Goal: Task Accomplishment & Management: Use online tool/utility

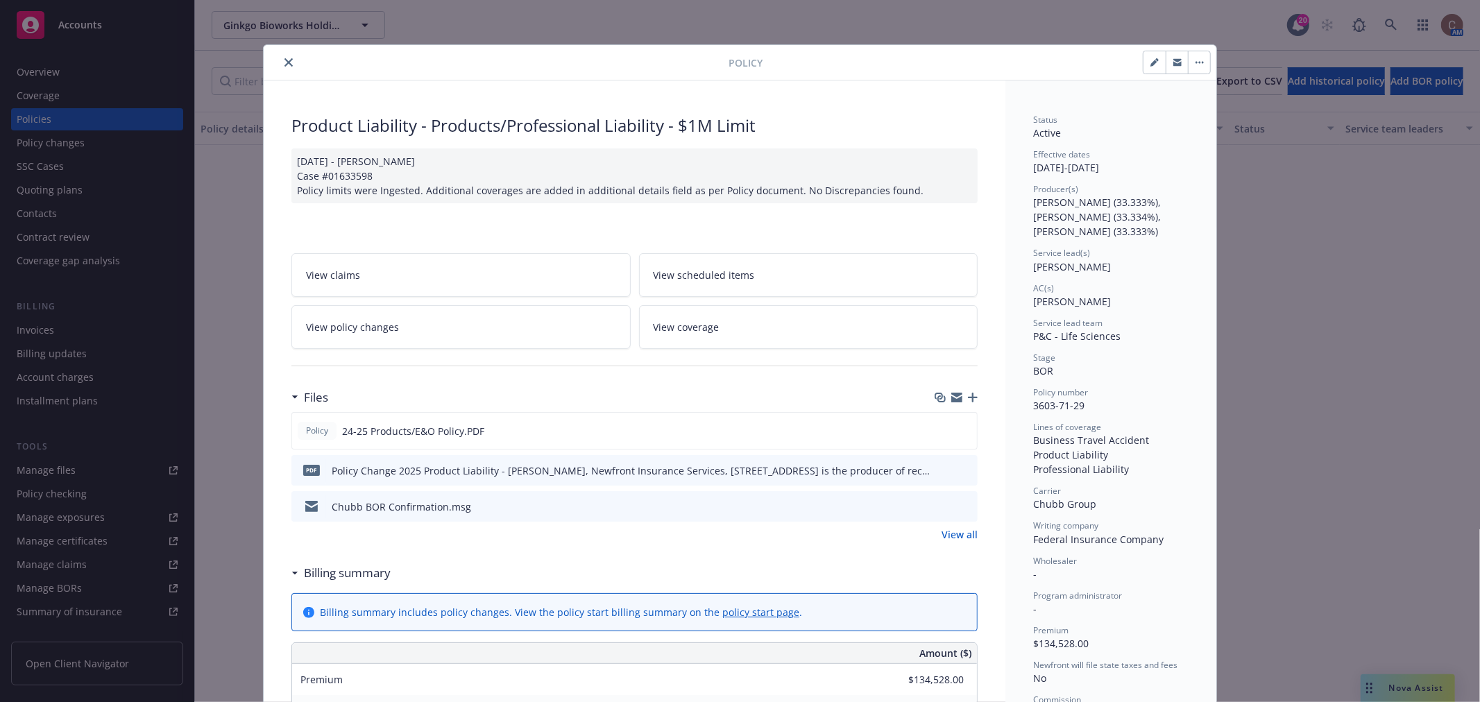
scroll to position [896, 0]
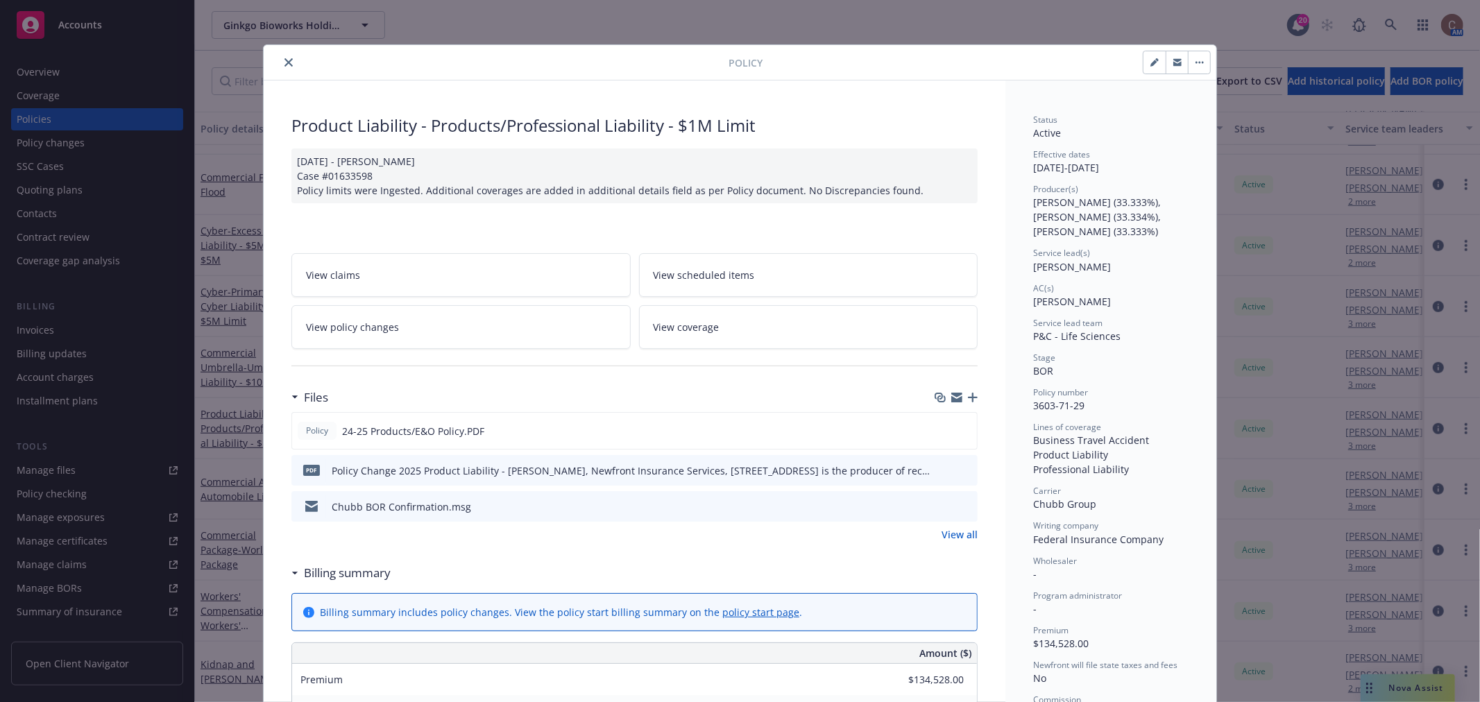
click at [280, 62] on button "close" at bounding box center [288, 62] width 17 height 17
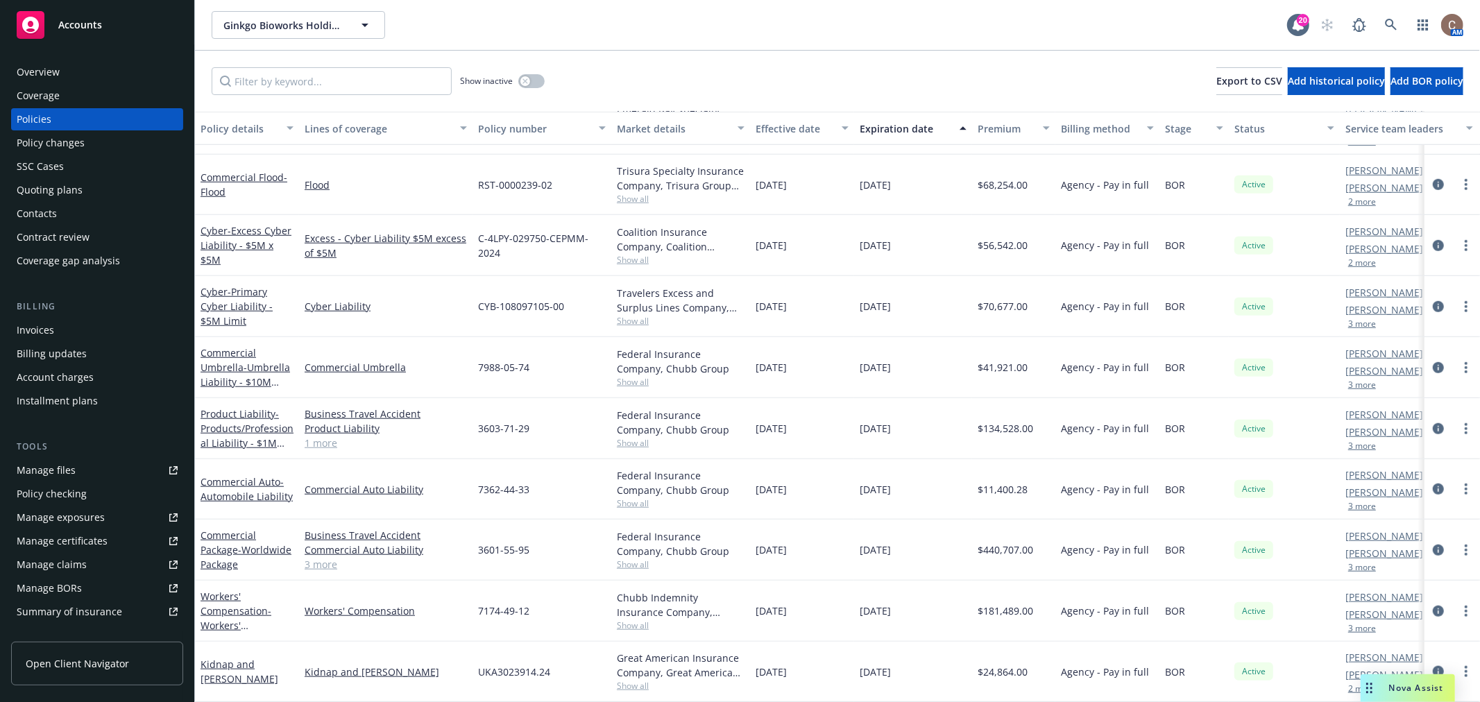
click at [745, 88] on div "Show inactive Export to CSV Add historical policy Add BOR policy" at bounding box center [837, 81] width 1285 height 61
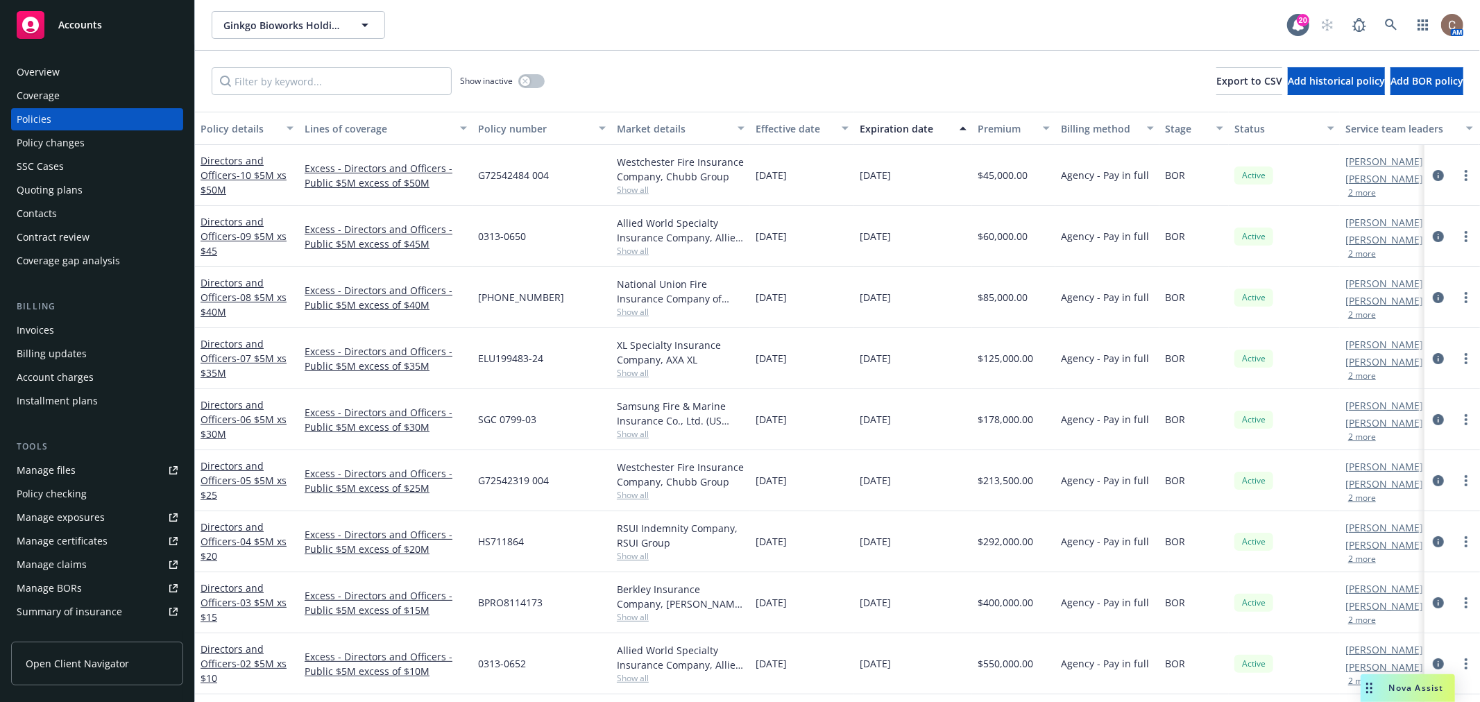
click at [795, 58] on div "Show inactive Export to CSV Add historical policy Add BOR policy" at bounding box center [837, 81] width 1285 height 61
drag, startPoint x: 972, startPoint y: 28, endPoint x: 980, endPoint y: 23, distance: 9.4
click at [972, 28] on div "Ginkgo Bioworks Holdings, Inc. Ginkgo Bioworks Holdings, Inc." at bounding box center [750, 25] width 1076 height 28
click at [39, 37] on rect at bounding box center [31, 25] width 28 height 28
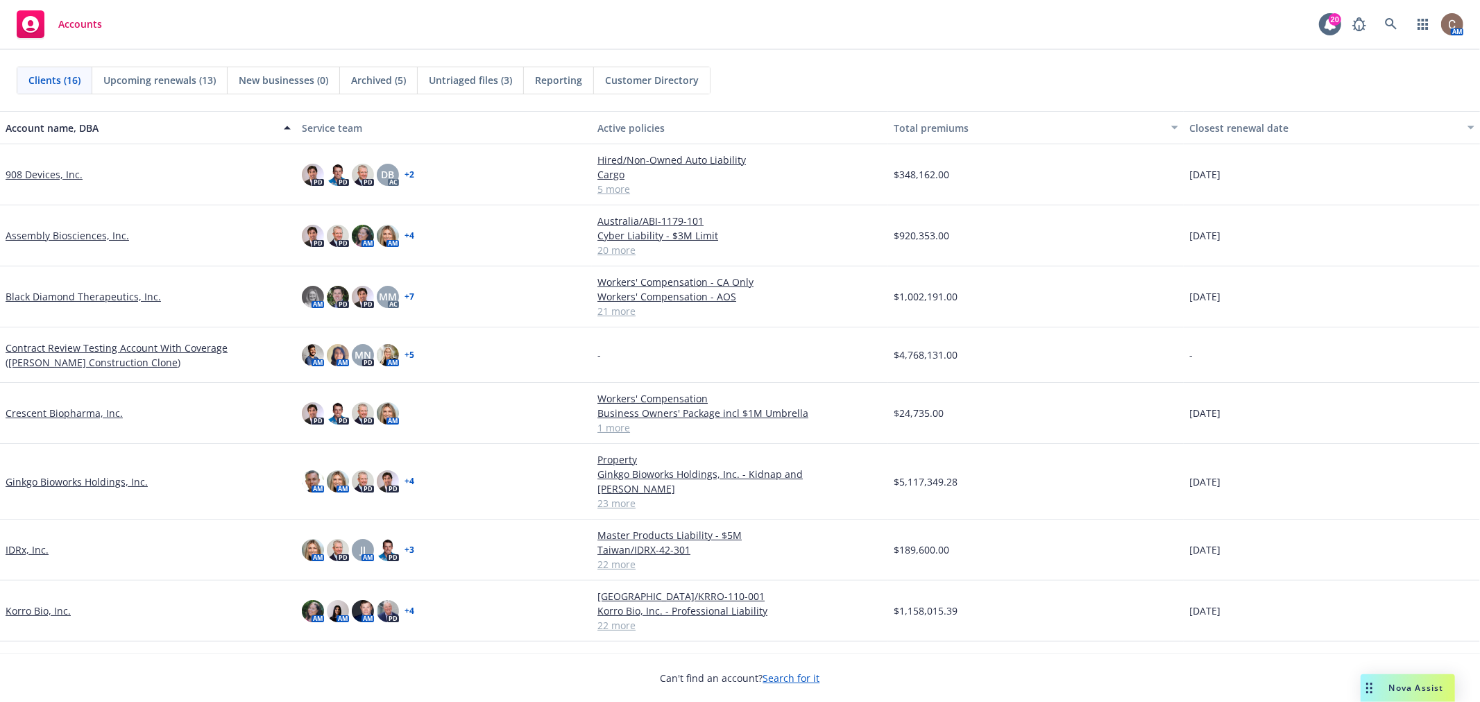
scroll to position [378, 0]
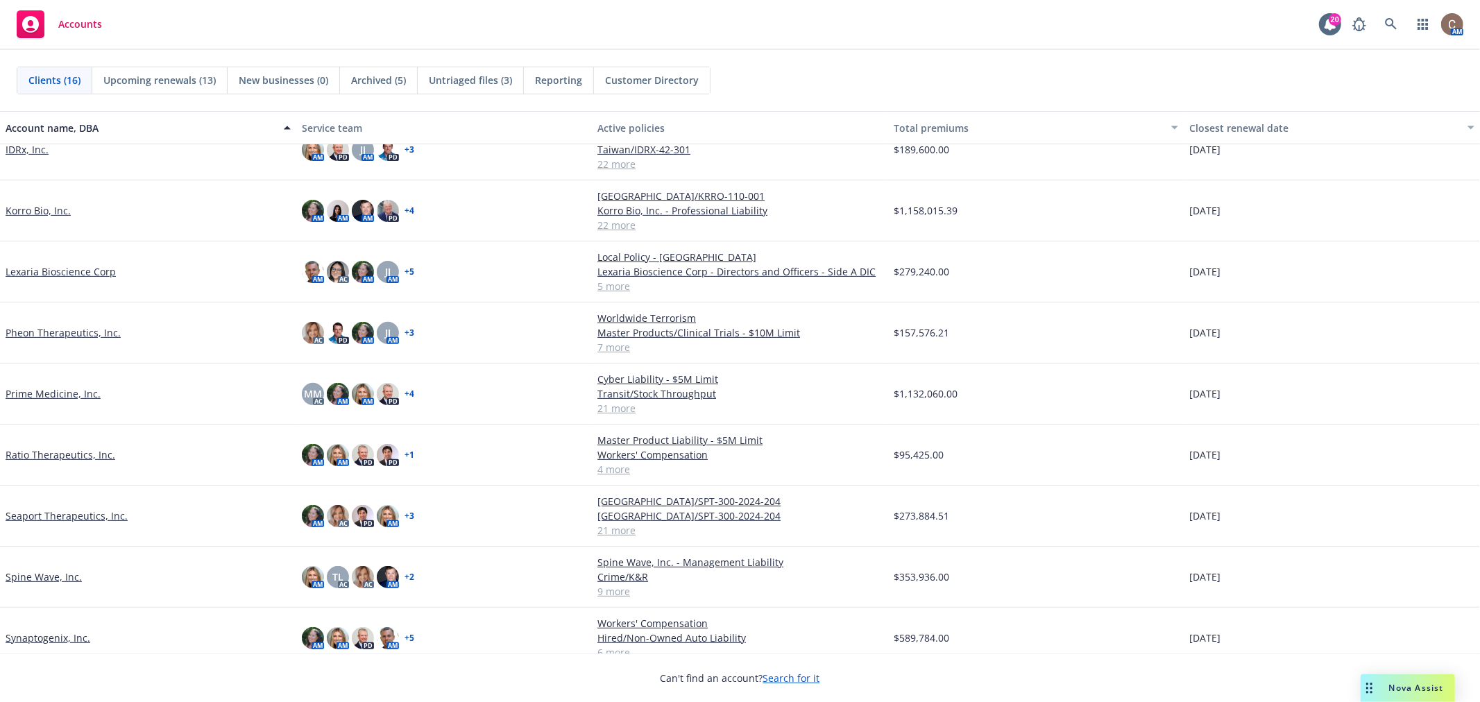
click at [66, 325] on link "Pheon Therapeutics, Inc." at bounding box center [63, 332] width 115 height 15
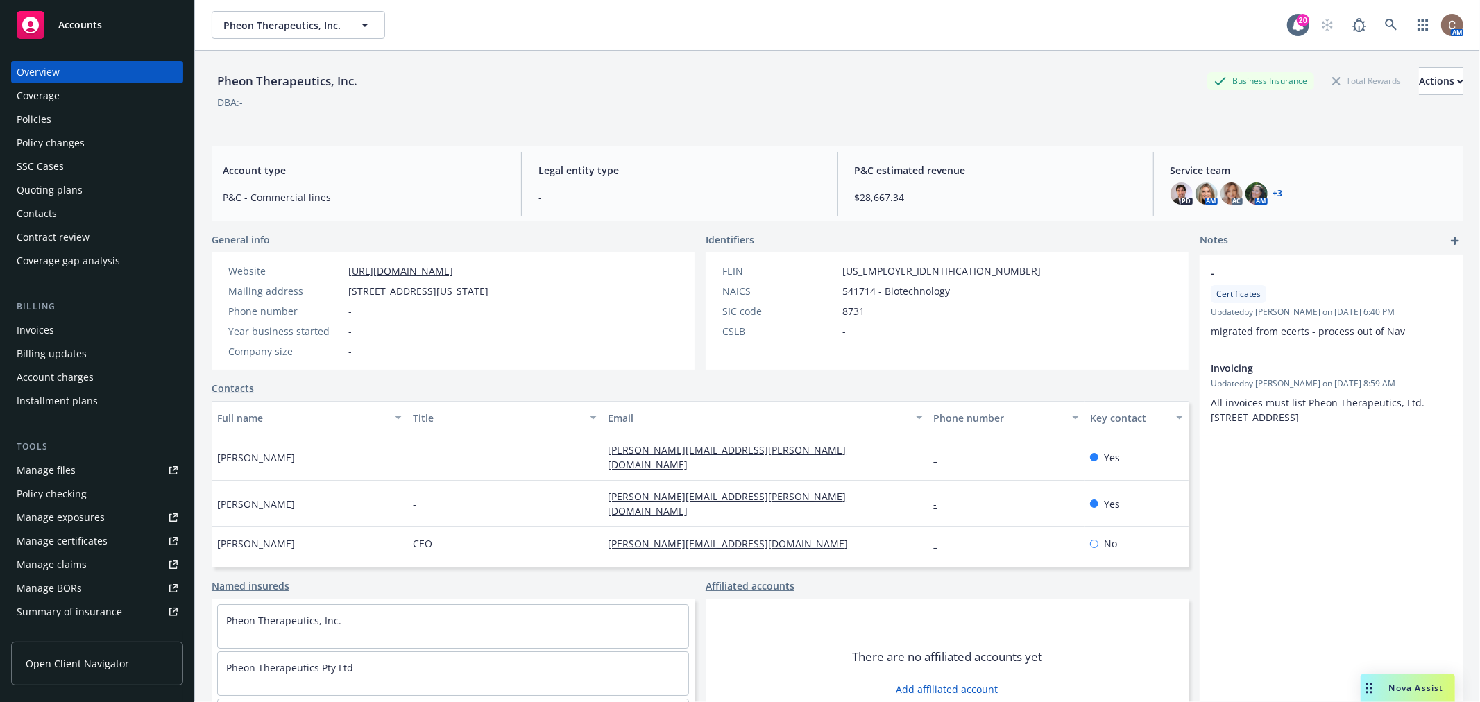
click at [53, 112] on div "Policies" at bounding box center [97, 119] width 161 height 22
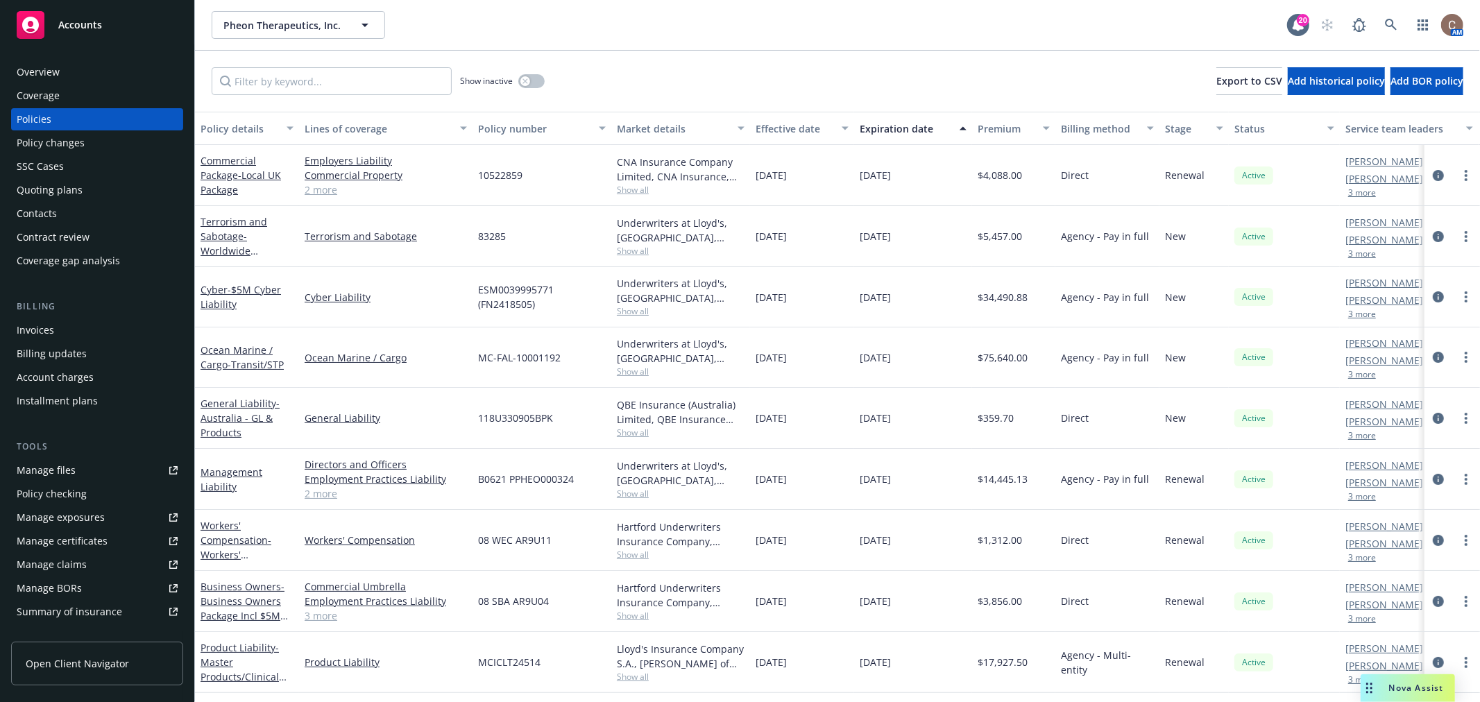
drag, startPoint x: 662, startPoint y: 217, endPoint x: 907, endPoint y: 257, distance: 248.2
click at [933, 234] on div "Terrorism and Sabotage - Worldwide Terrorism Terrorism and Sabotage 83285 Under…" at bounding box center [864, 236] width 1339 height 61
drag, startPoint x: 907, startPoint y: 257, endPoint x: 836, endPoint y: 251, distance: 71.8
click at [906, 257] on div "10/01/2025" at bounding box center [913, 236] width 118 height 61
click at [230, 366] on span "- Transit/STP" at bounding box center [256, 364] width 56 height 13
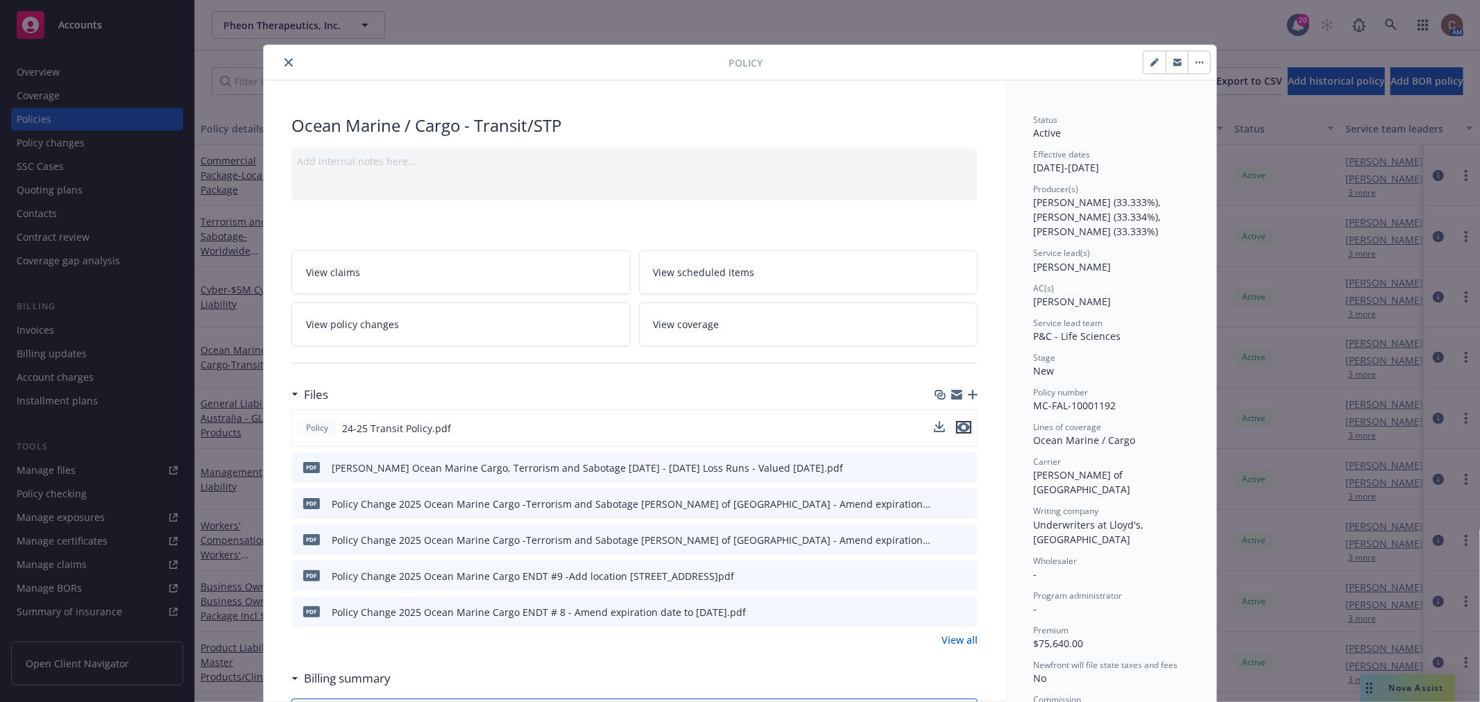
click at [958, 425] on icon "preview file" at bounding box center [964, 428] width 12 height 10
drag, startPoint x: 772, startPoint y: 573, endPoint x: 615, endPoint y: 573, distance: 157.5
click at [615, 573] on div "Policy Change 2025 Ocean Marine Cargo ENDT #9 -Add location 4605 Decatur Blvd I…" at bounding box center [533, 576] width 403 height 15
copy div "4605 Decatur Blvd Indianapolis, IN"
click at [958, 572] on icon "preview file" at bounding box center [964, 575] width 12 height 10
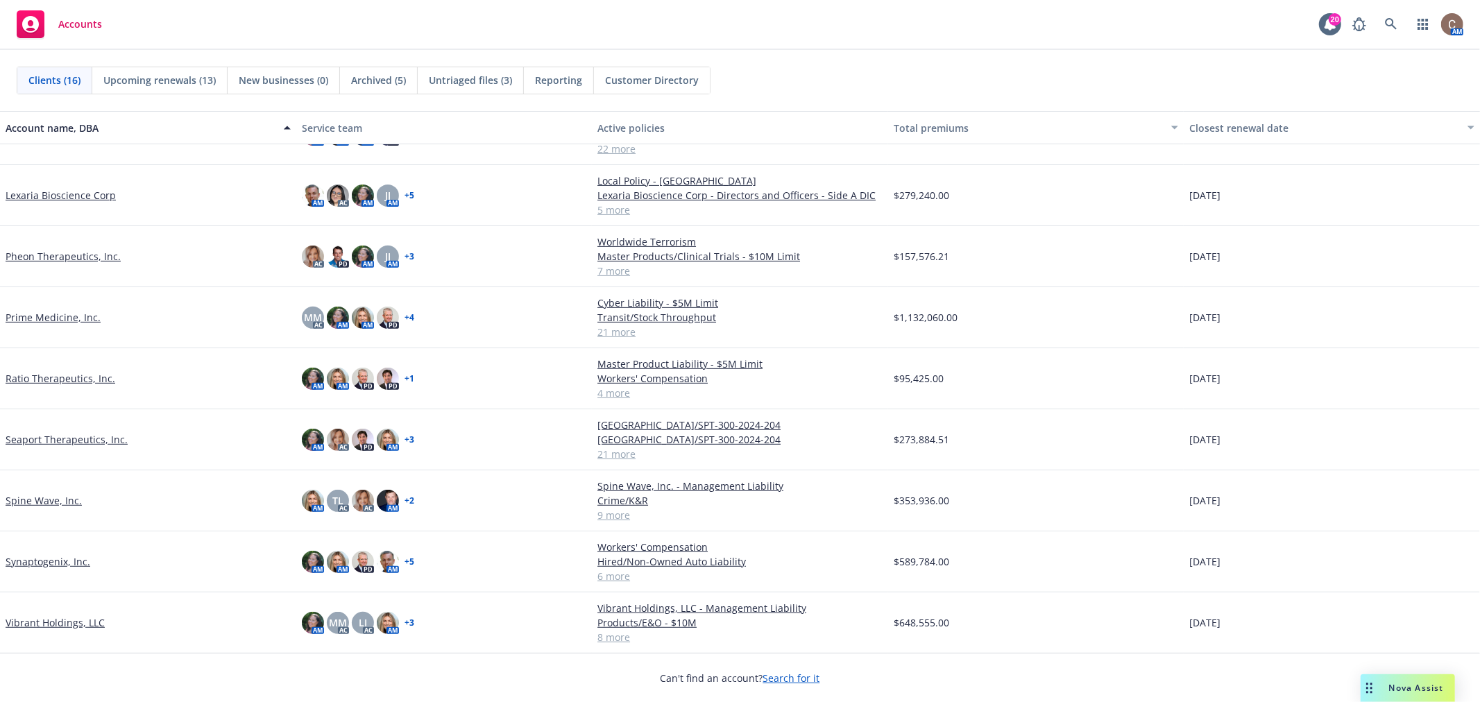
scroll to position [434, 0]
click at [53, 623] on link "Vibrant Holdings, LLC" at bounding box center [55, 623] width 99 height 15
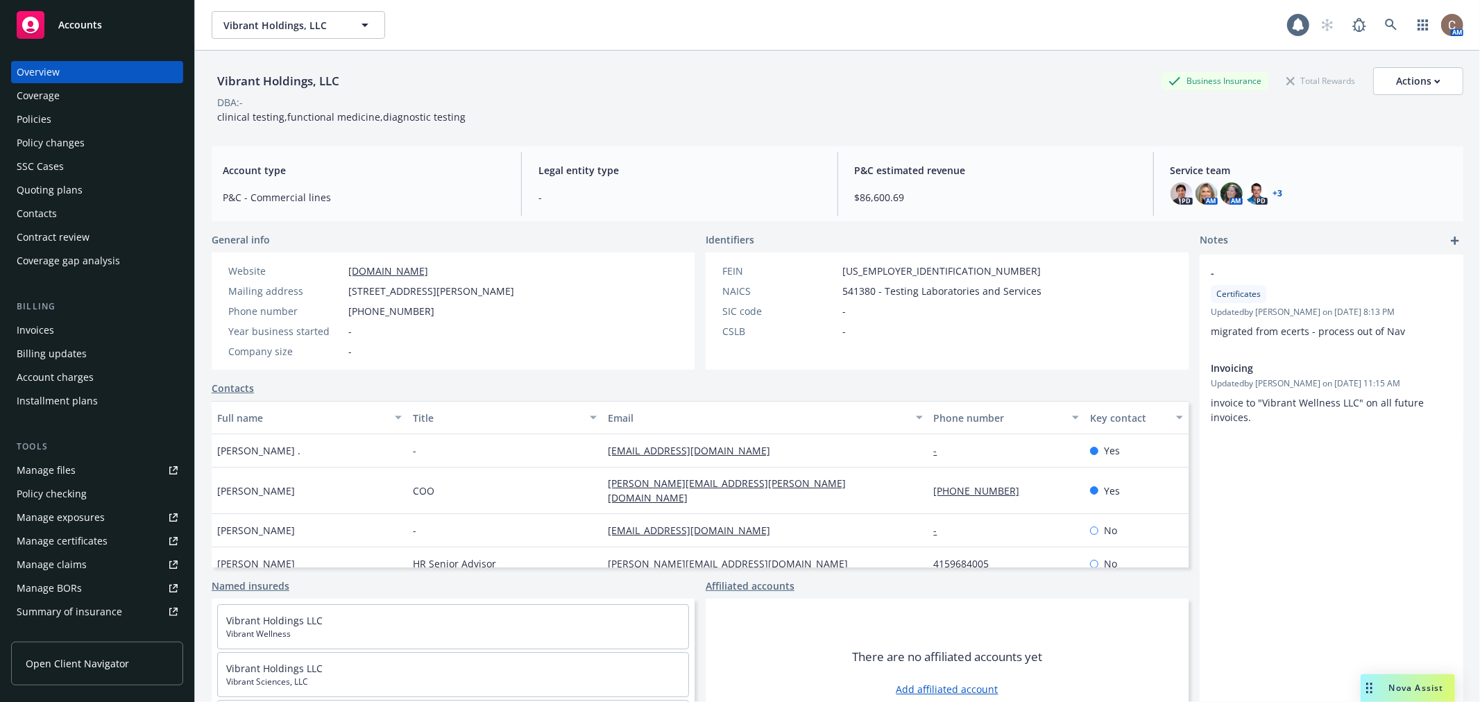
click at [37, 120] on div "Policies" at bounding box center [34, 119] width 35 height 22
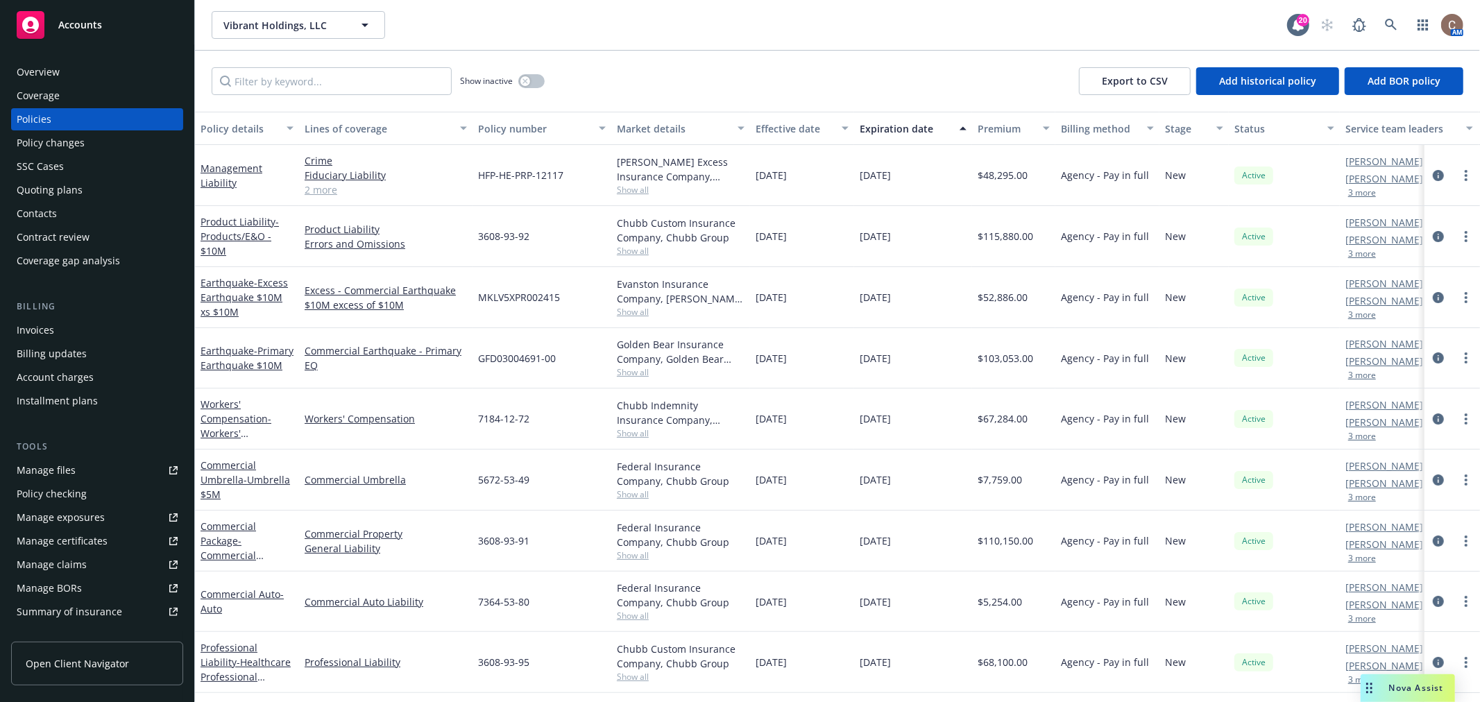
click at [82, 466] on link "Manage files" at bounding box center [97, 470] width 172 height 22
click at [74, 180] on div "Quoting plans" at bounding box center [50, 190] width 66 height 22
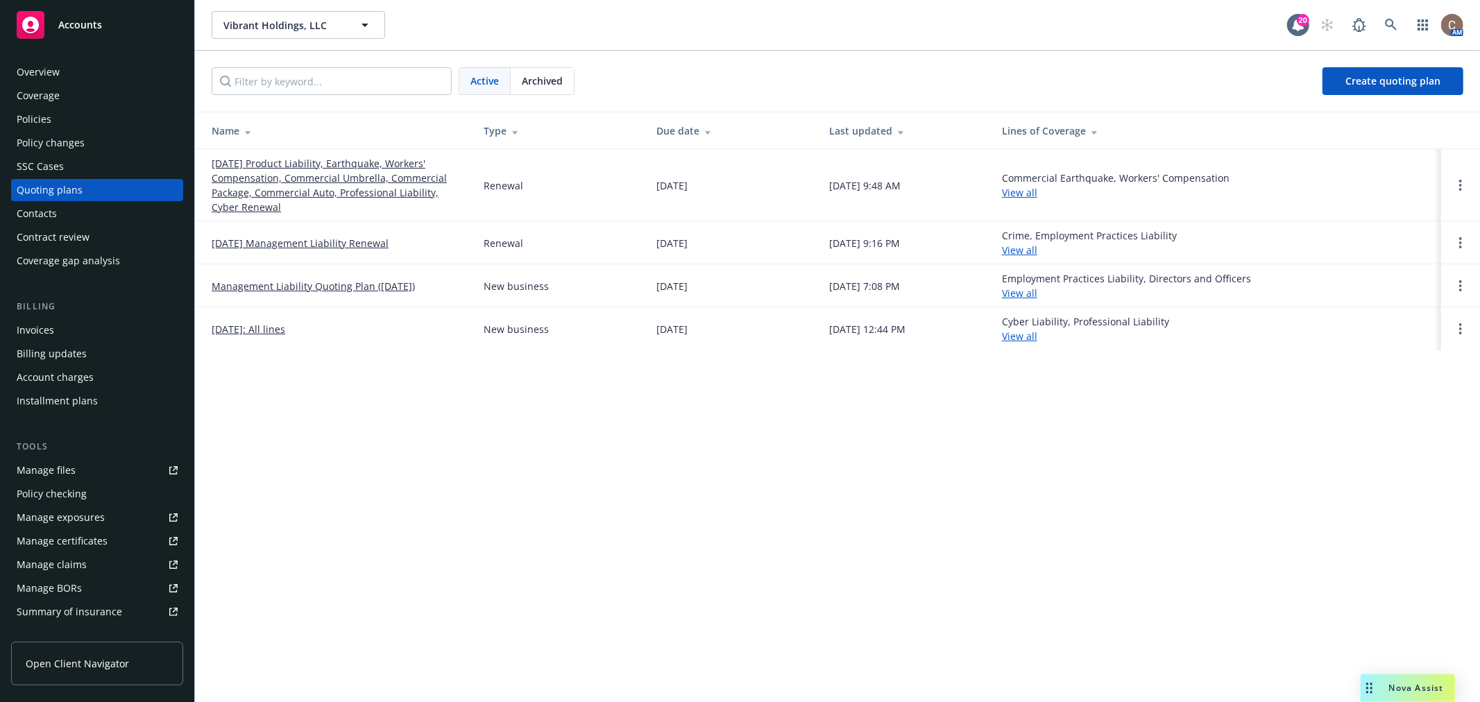
click at [246, 164] on link "09/15/25 Product Liability, Earthquake, Workers' Compensation, Commercial Umbre…" at bounding box center [337, 185] width 250 height 58
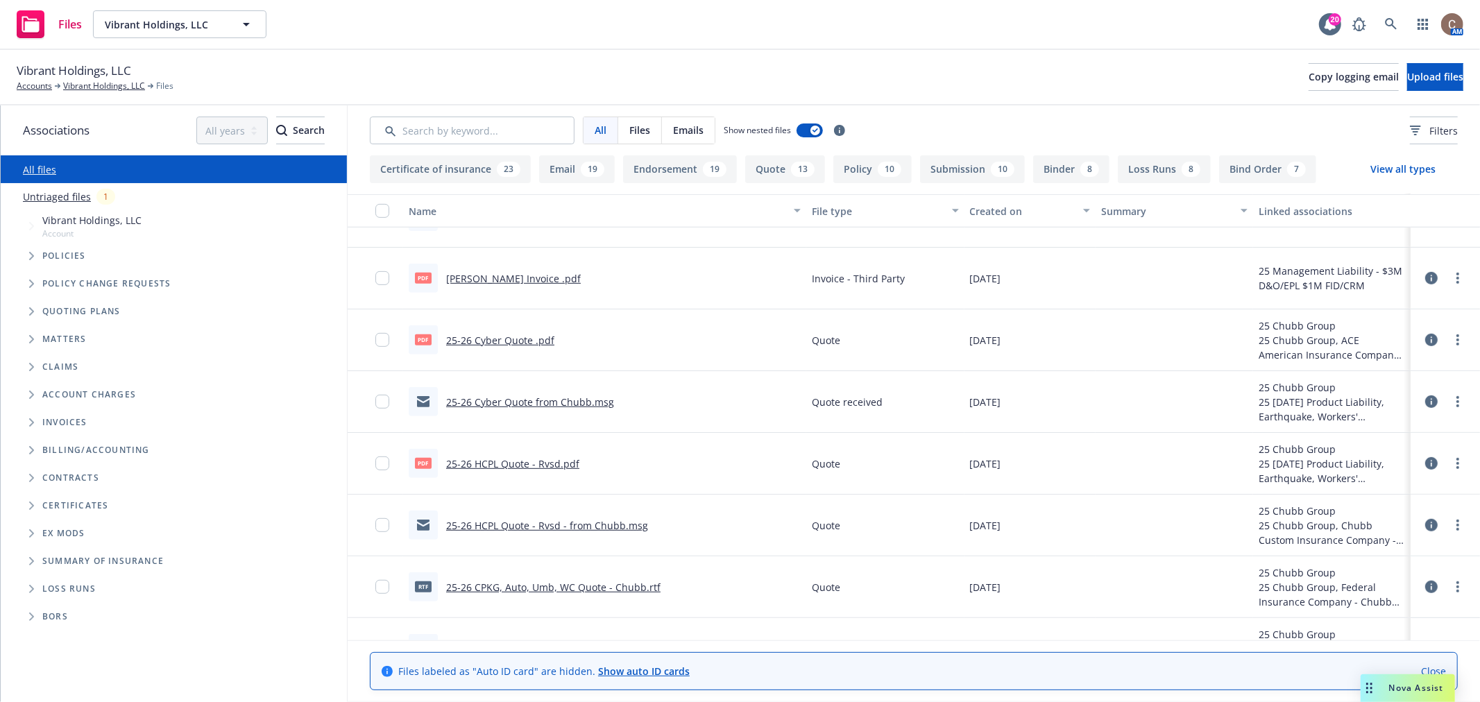
scroll to position [616, 0]
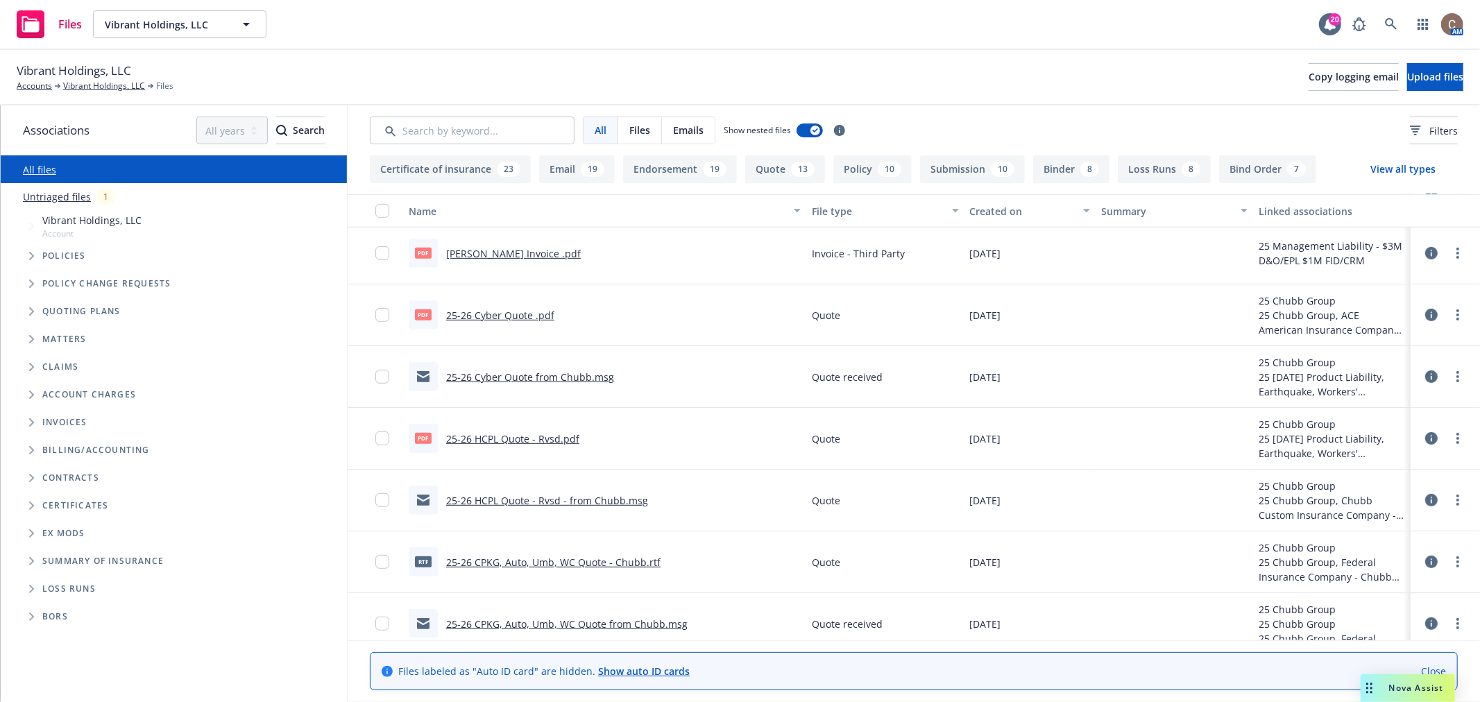
click at [512, 559] on link "25-26 CPKG, Auto, Umb, WC Quote - Chubb.rtf" at bounding box center [553, 562] width 214 height 13
click at [49, 201] on link "Untriaged files" at bounding box center [57, 196] width 68 height 15
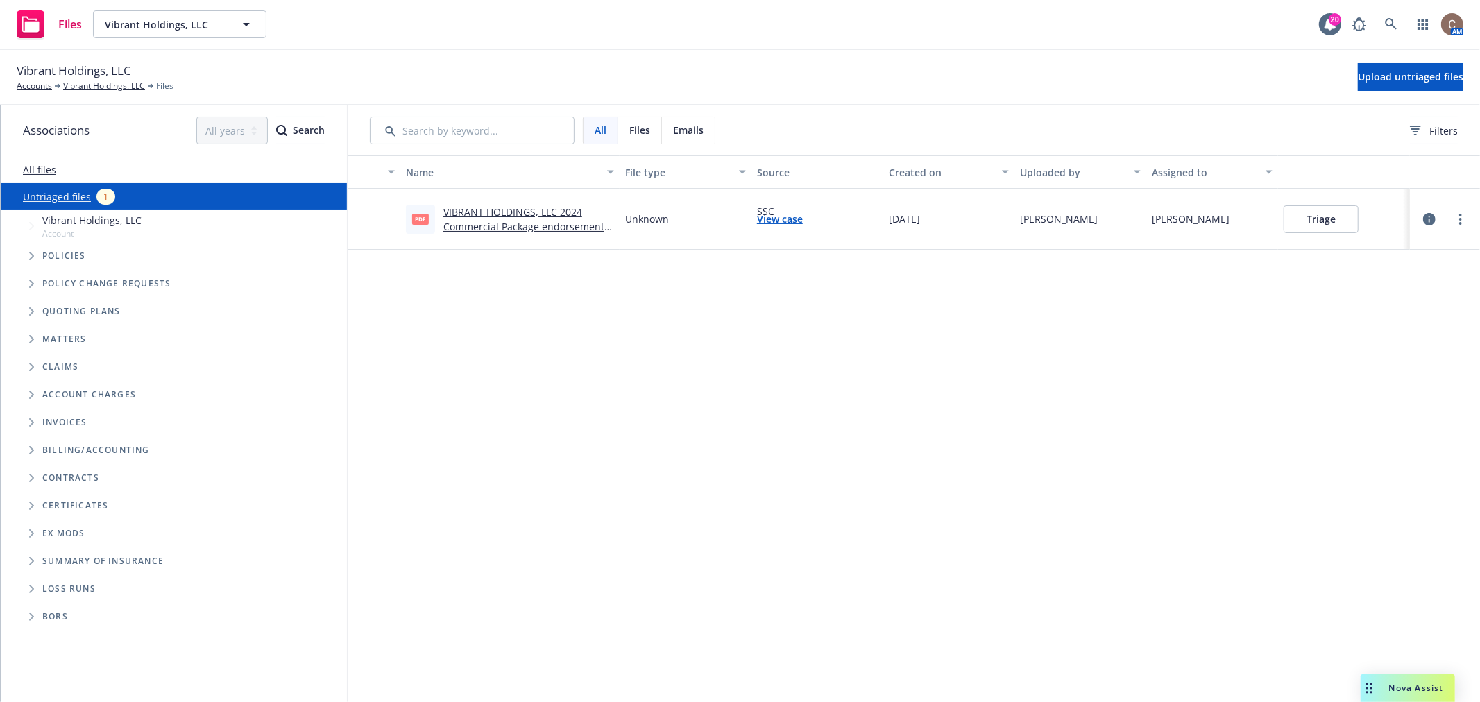
click at [550, 219] on link "VIBRANT HOLDINGS, LLC 2024 Commercial Package endorsement .pdf" at bounding box center [523, 226] width 161 height 42
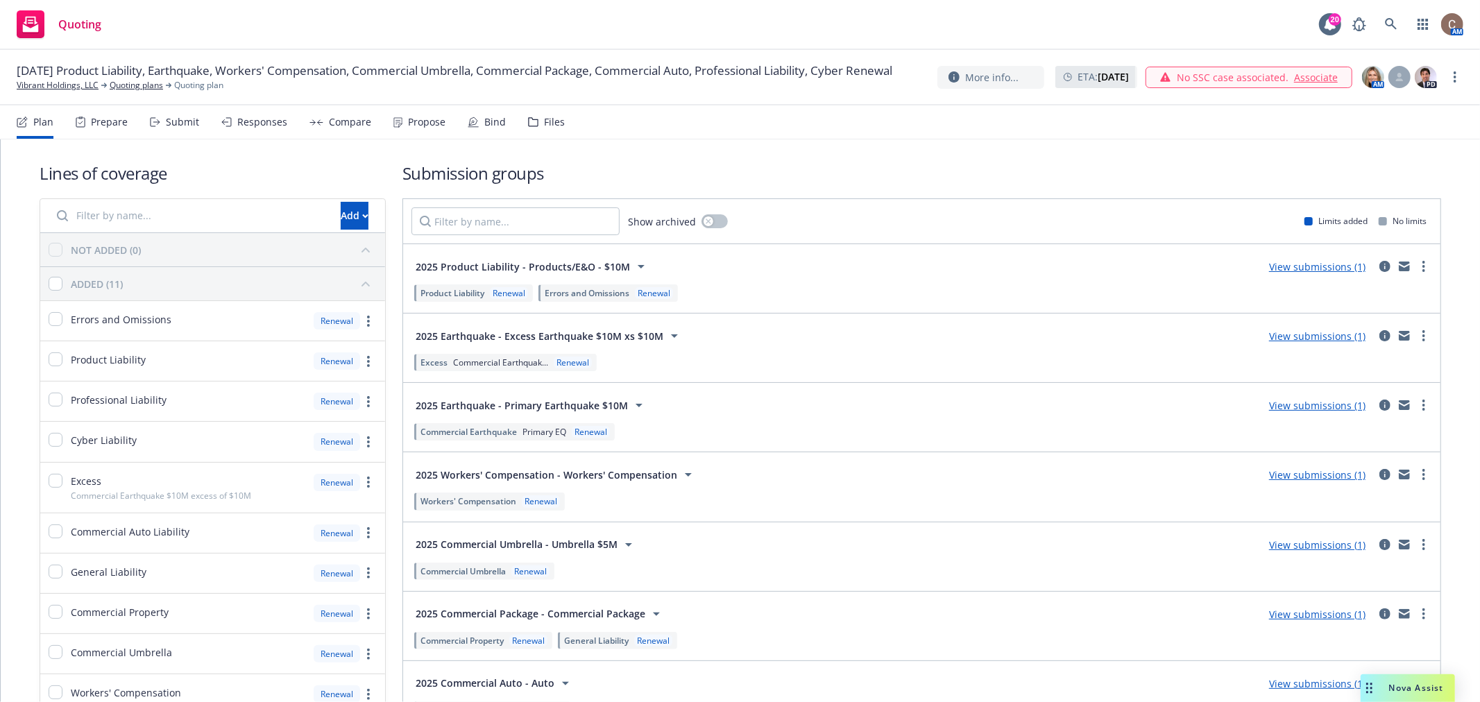
click at [246, 123] on div "Responses" at bounding box center [262, 122] width 50 height 11
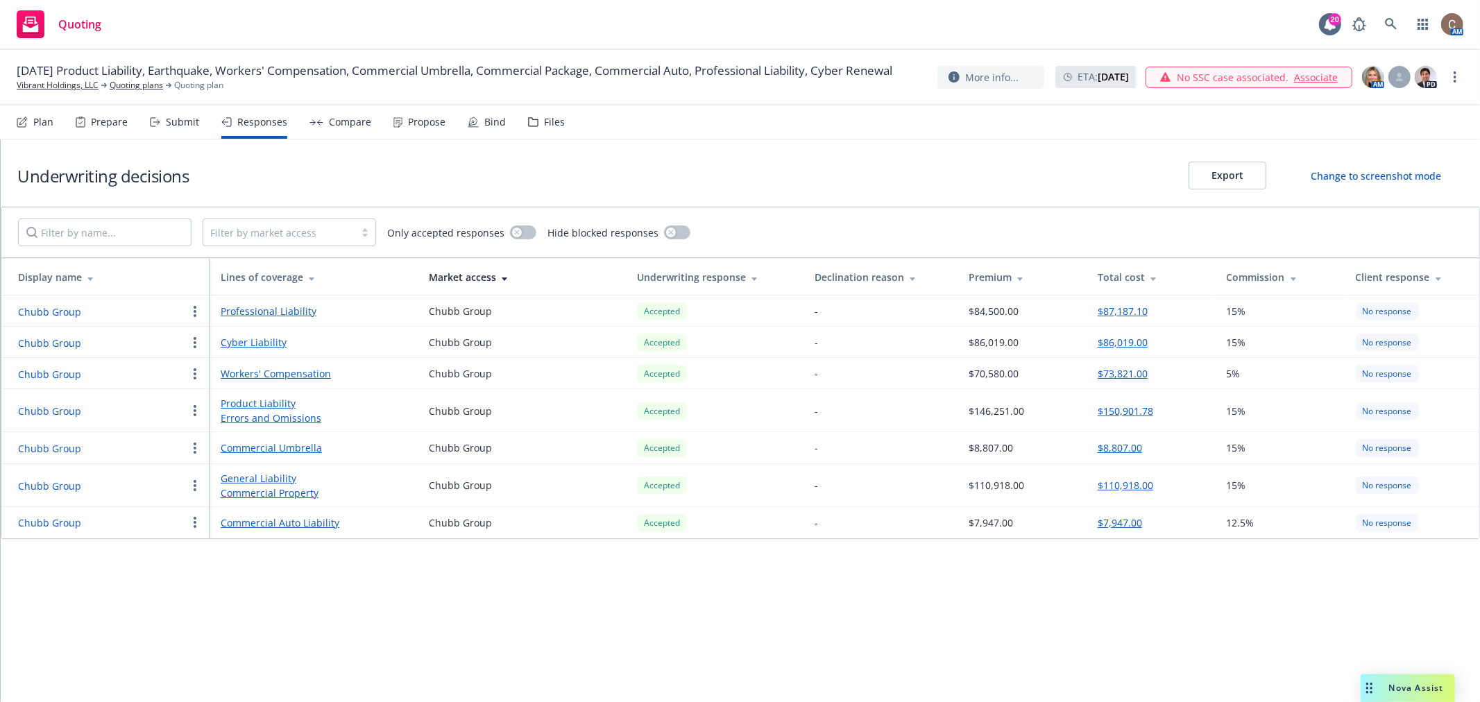
click at [192, 341] on button "button" at bounding box center [195, 343] width 17 height 17
click at [246, 369] on span "Withdraw carrier quote" at bounding box center [258, 370] width 142 height 13
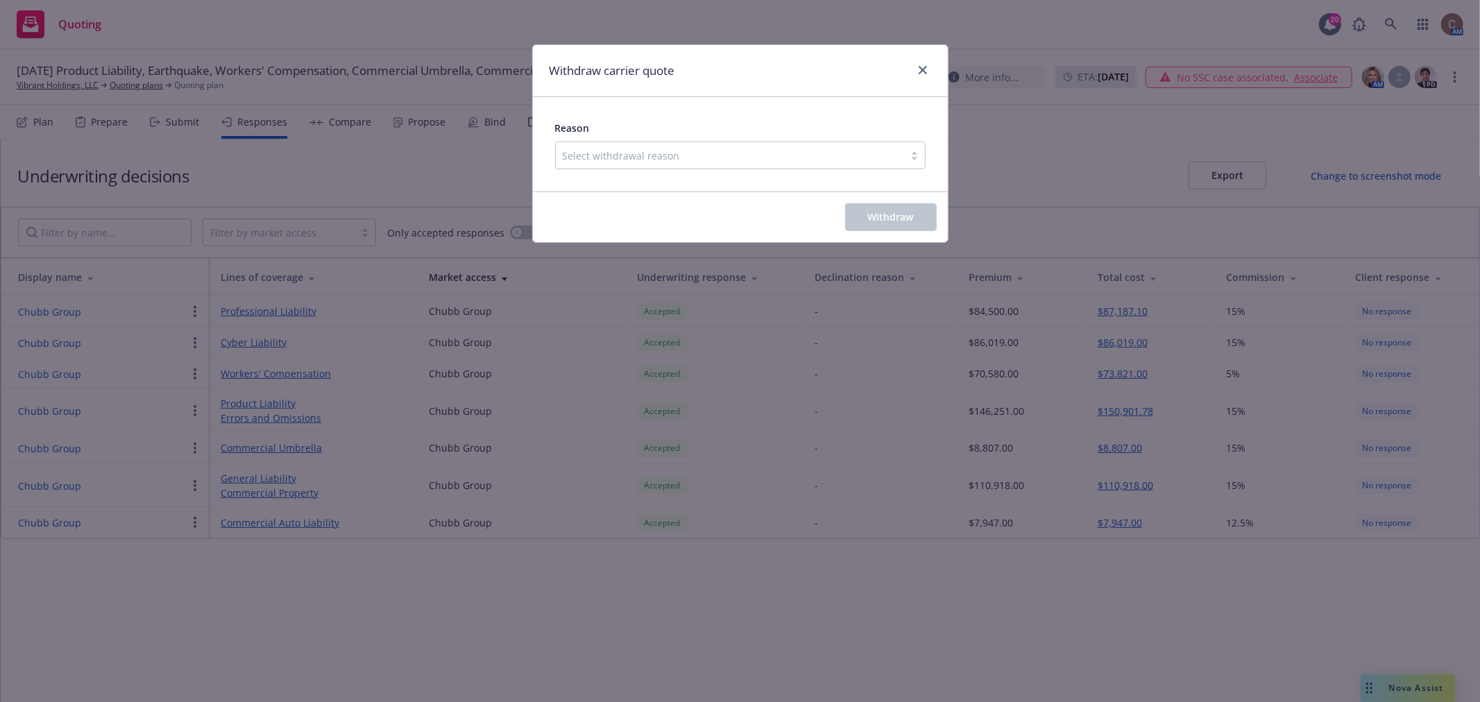
click at [602, 158] on div at bounding box center [730, 155] width 335 height 17
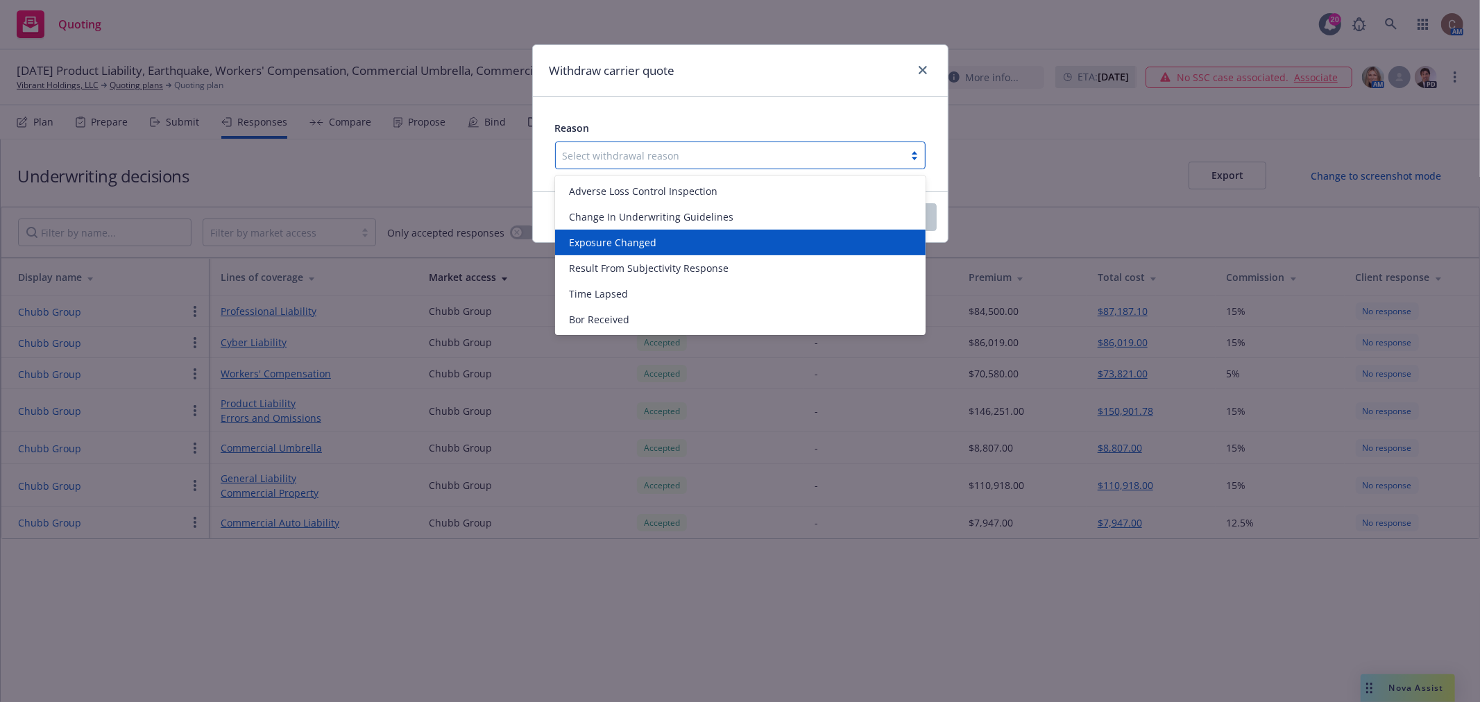
click at [623, 235] on span "Exposure Changed" at bounding box center [612, 242] width 87 height 15
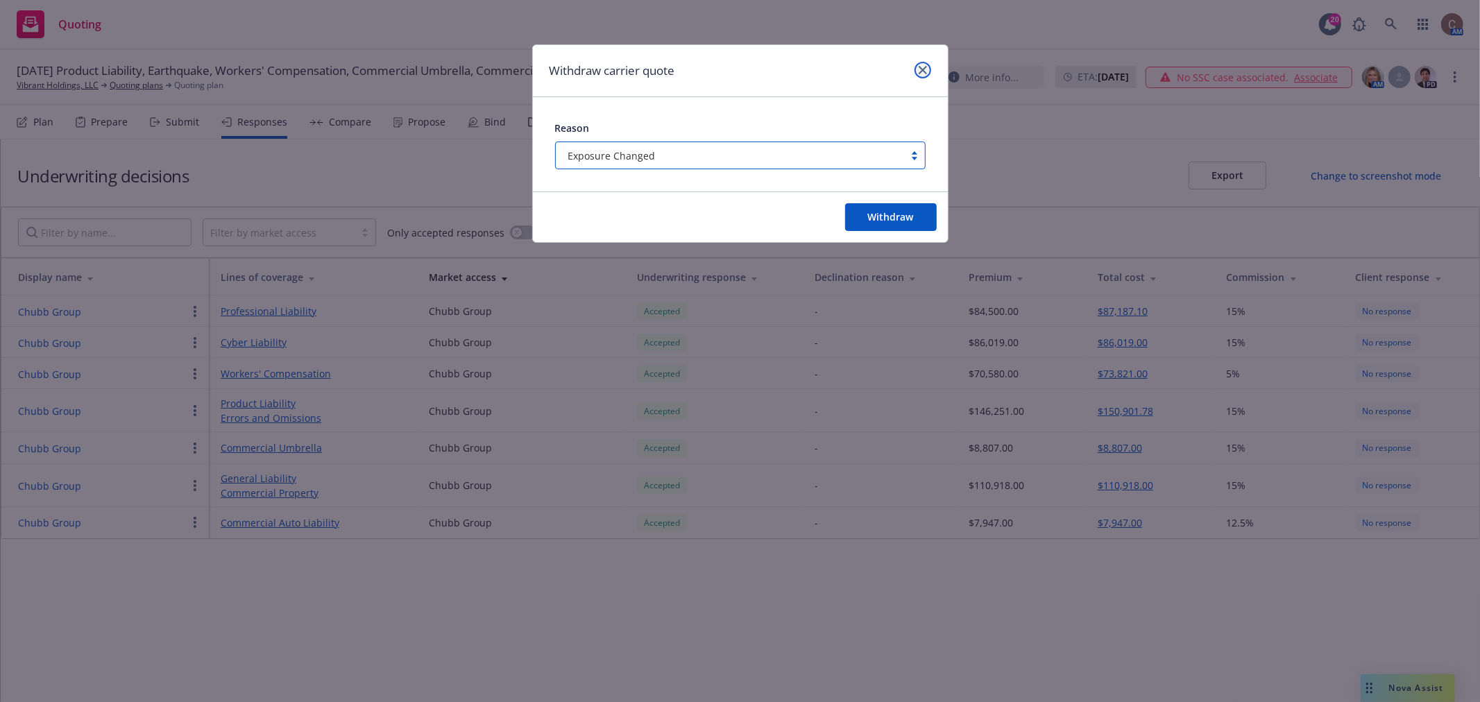
click at [924, 62] on link "close" at bounding box center [923, 70] width 17 height 17
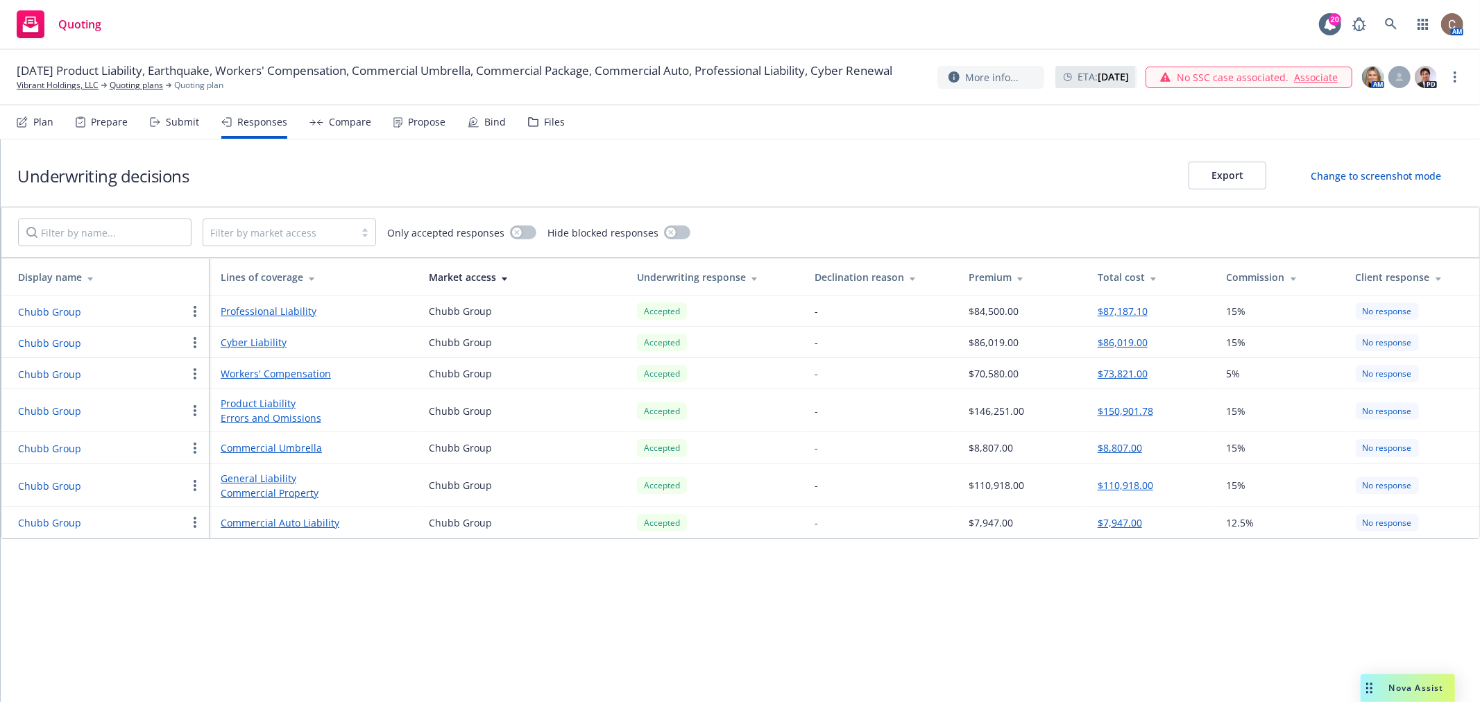
click at [200, 350] on div at bounding box center [195, 343] width 17 height 17
click at [194, 344] on icon "button" at bounding box center [195, 342] width 3 height 11
click at [271, 366] on span "Withdraw carrier quote" at bounding box center [258, 370] width 142 height 13
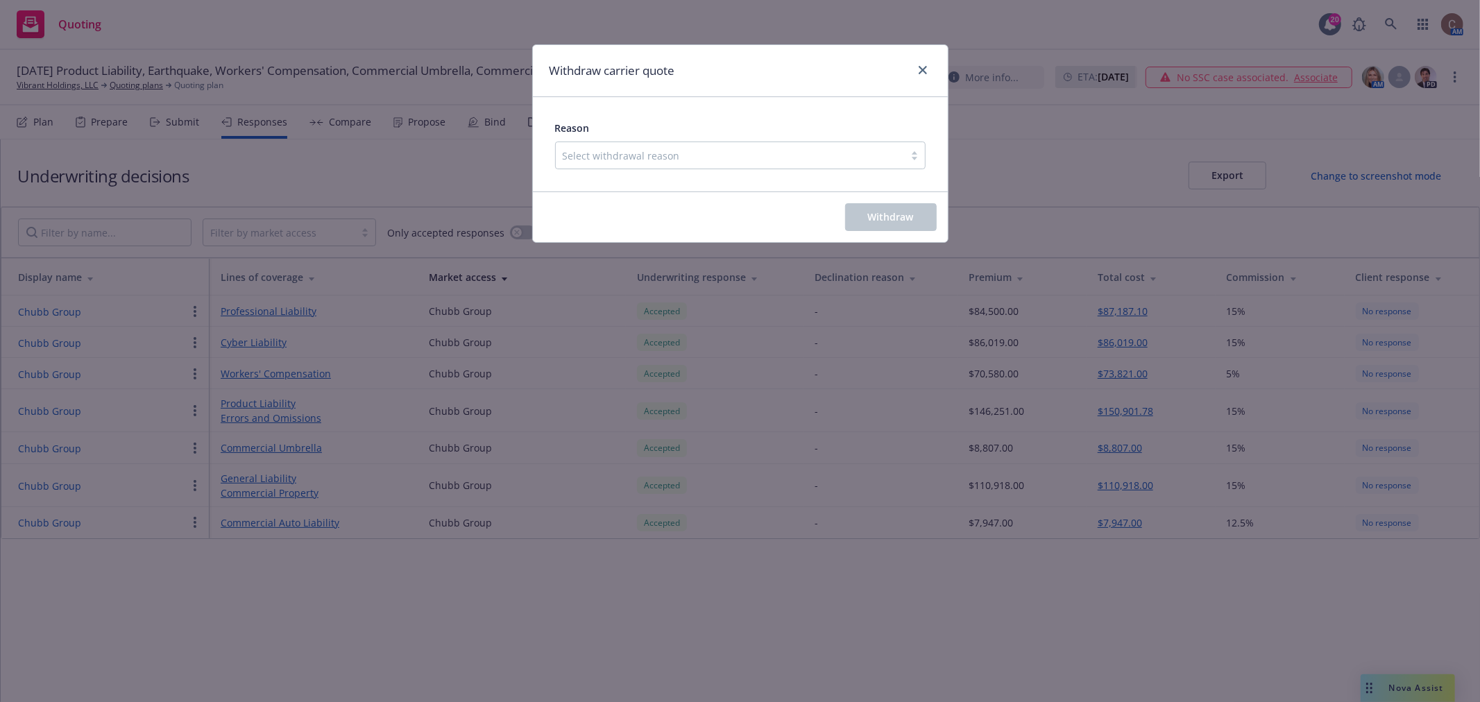
click at [698, 148] on div at bounding box center [730, 155] width 335 height 17
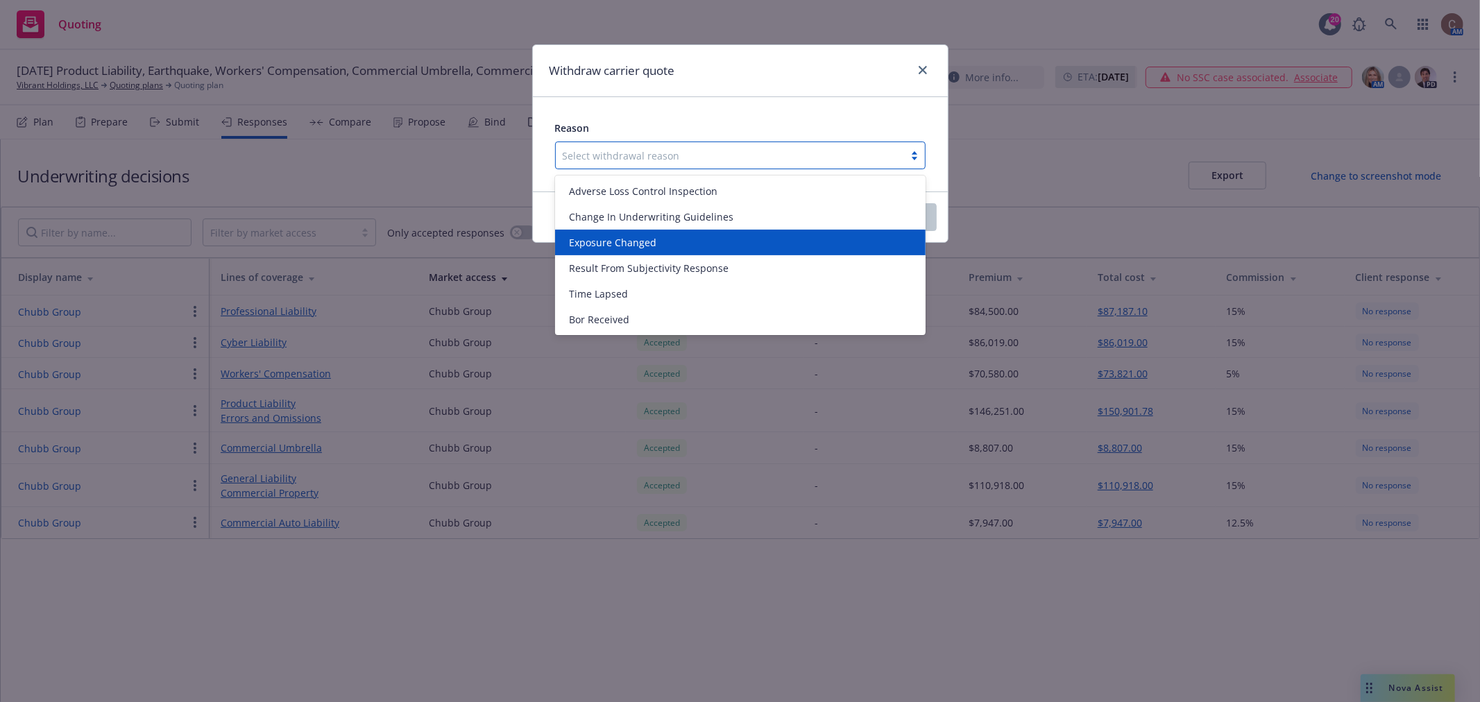
click at [633, 230] on div "Exposure Changed" at bounding box center [740, 243] width 371 height 26
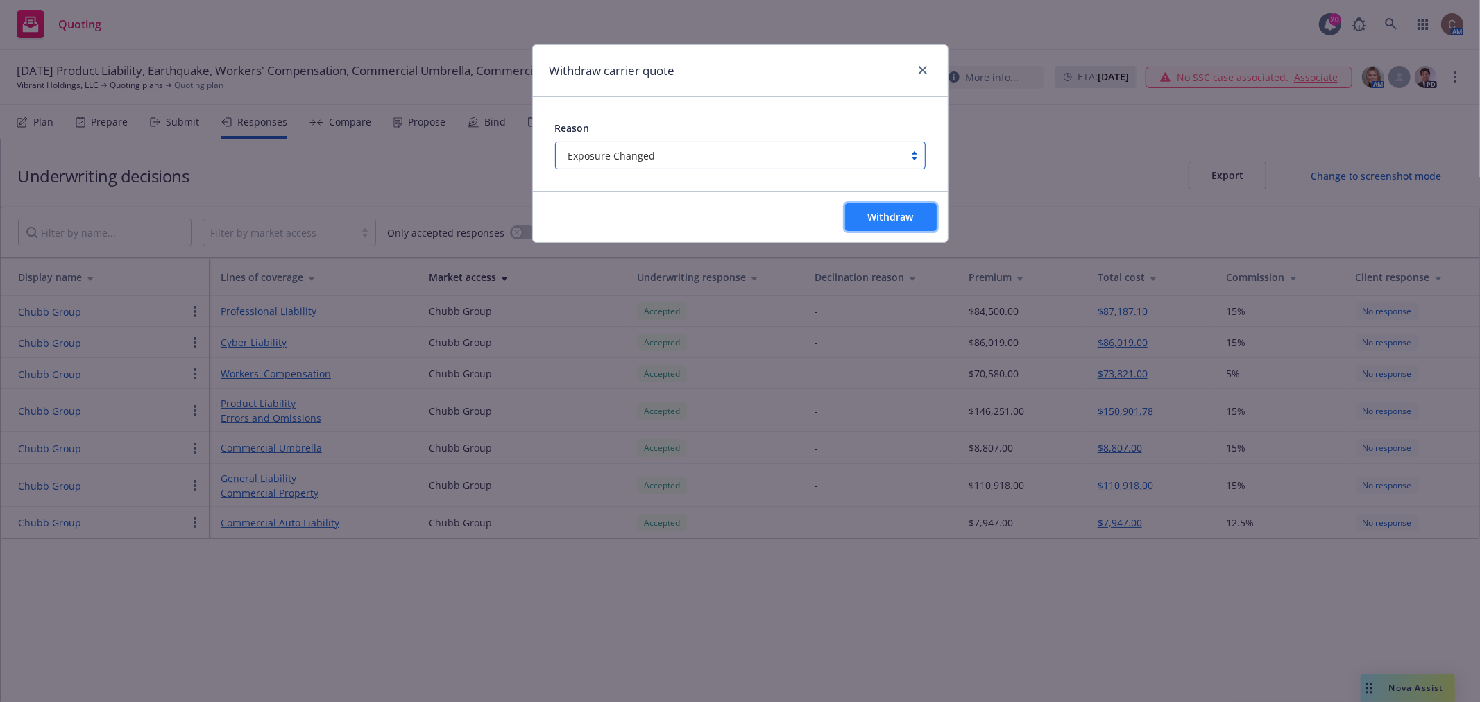
click at [866, 211] on button "Withdraw" at bounding box center [891, 217] width 92 height 28
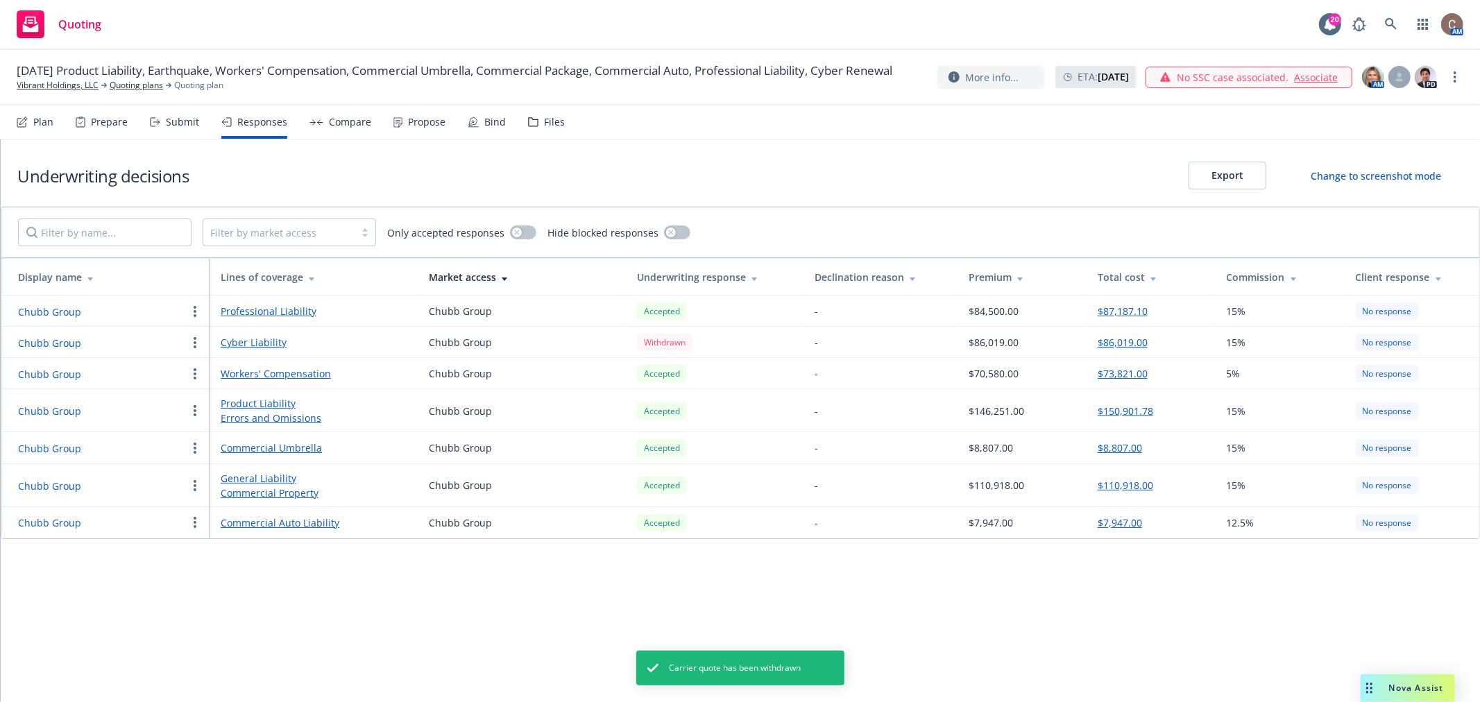
click at [185, 127] on div "Submit" at bounding box center [182, 122] width 33 height 11
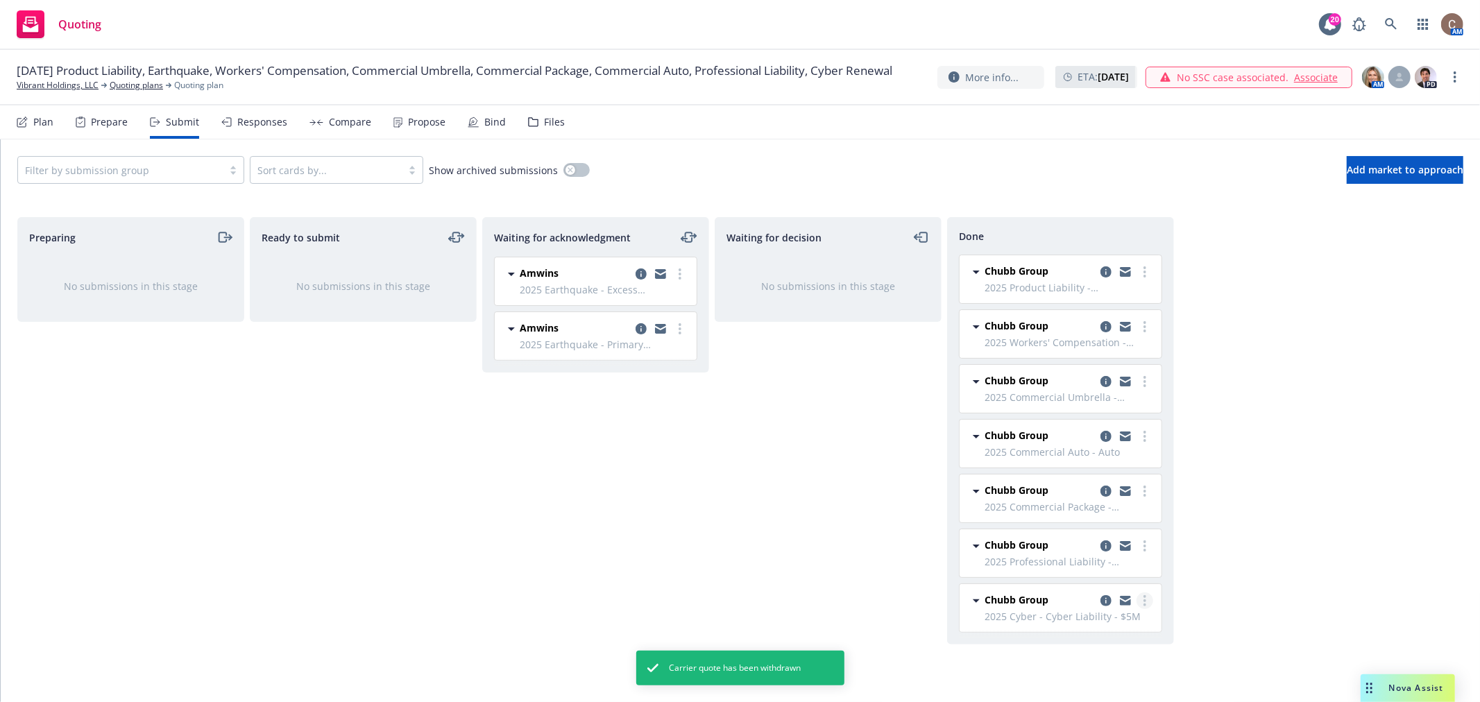
click at [1144, 608] on link "more" at bounding box center [1145, 601] width 17 height 17
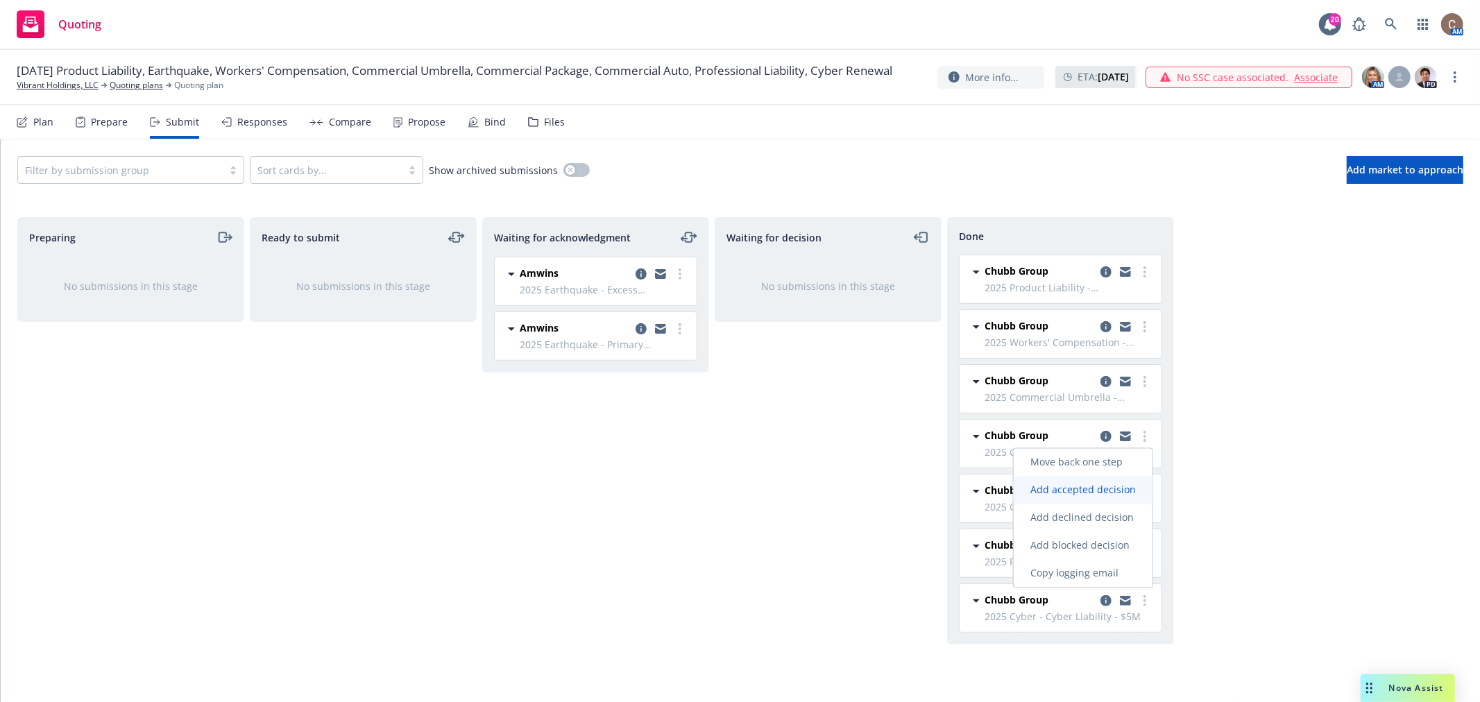
click at [1120, 493] on span "Add accepted decision" at bounding box center [1083, 490] width 139 height 13
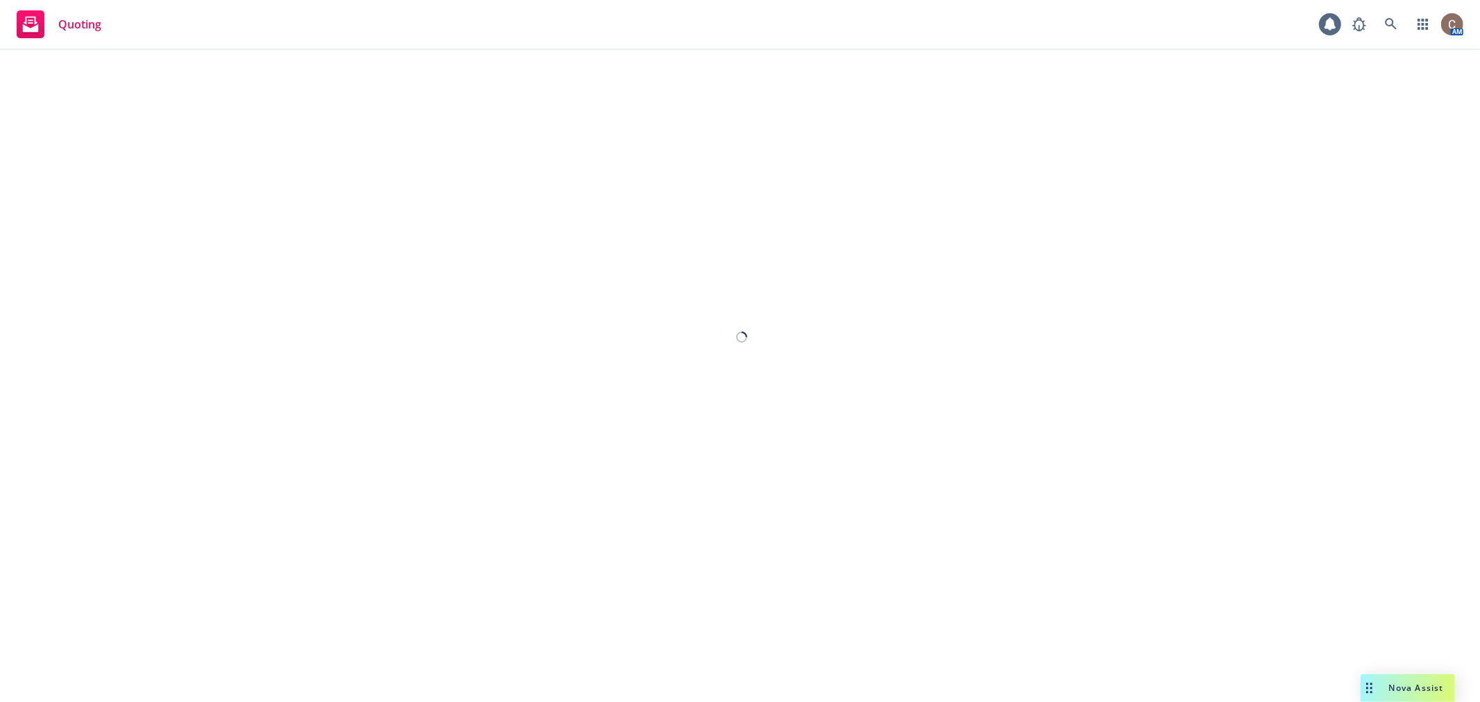
select select "12"
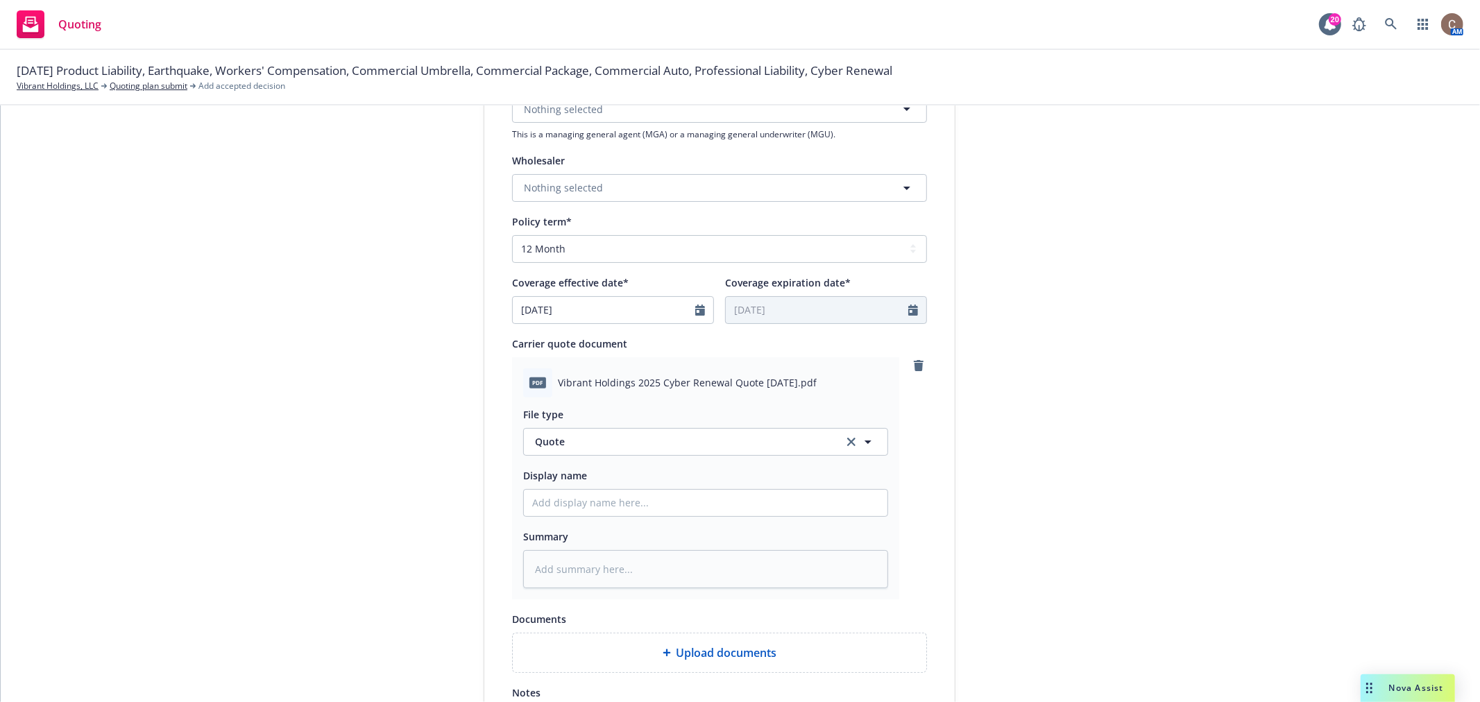
scroll to position [462, 0]
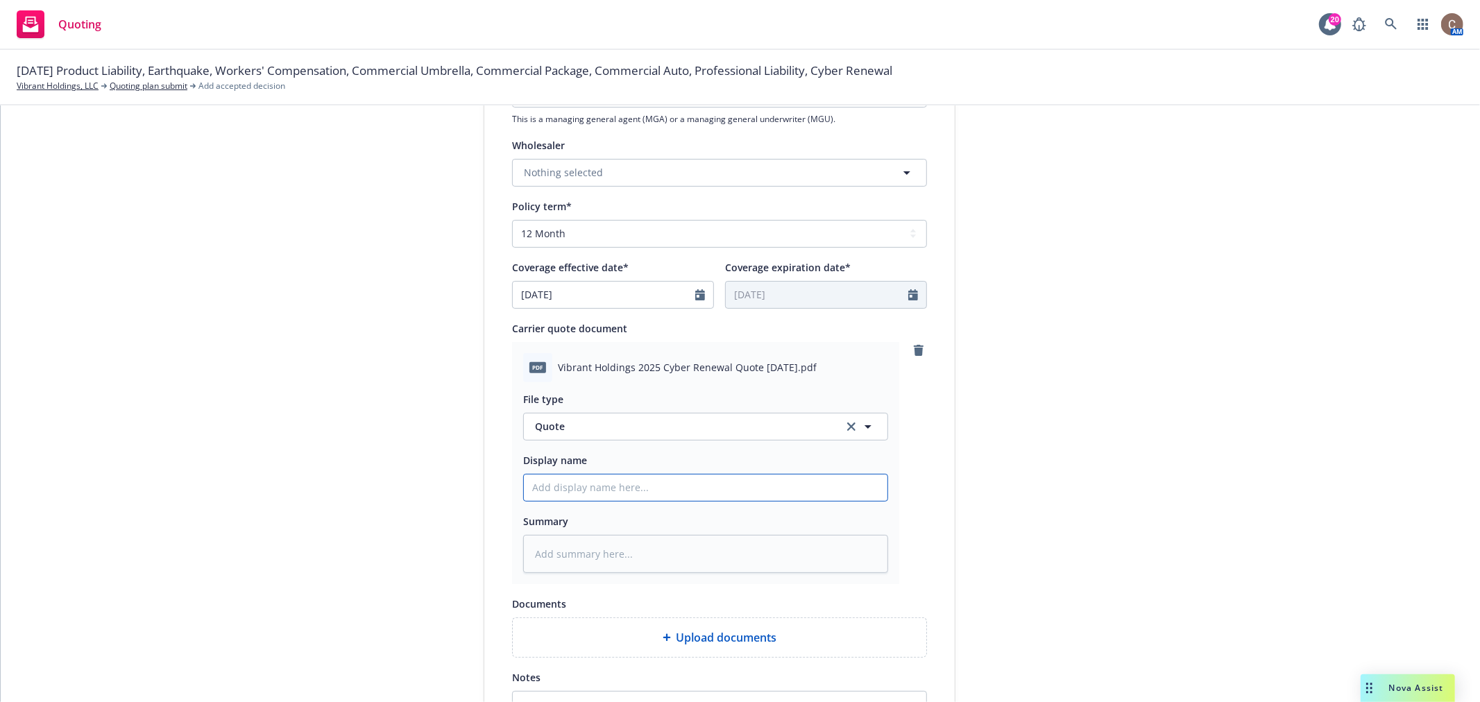
click at [705, 480] on input "Display name" at bounding box center [706, 488] width 364 height 26
type textarea "x"
type input "2"
type textarea "x"
type input "25"
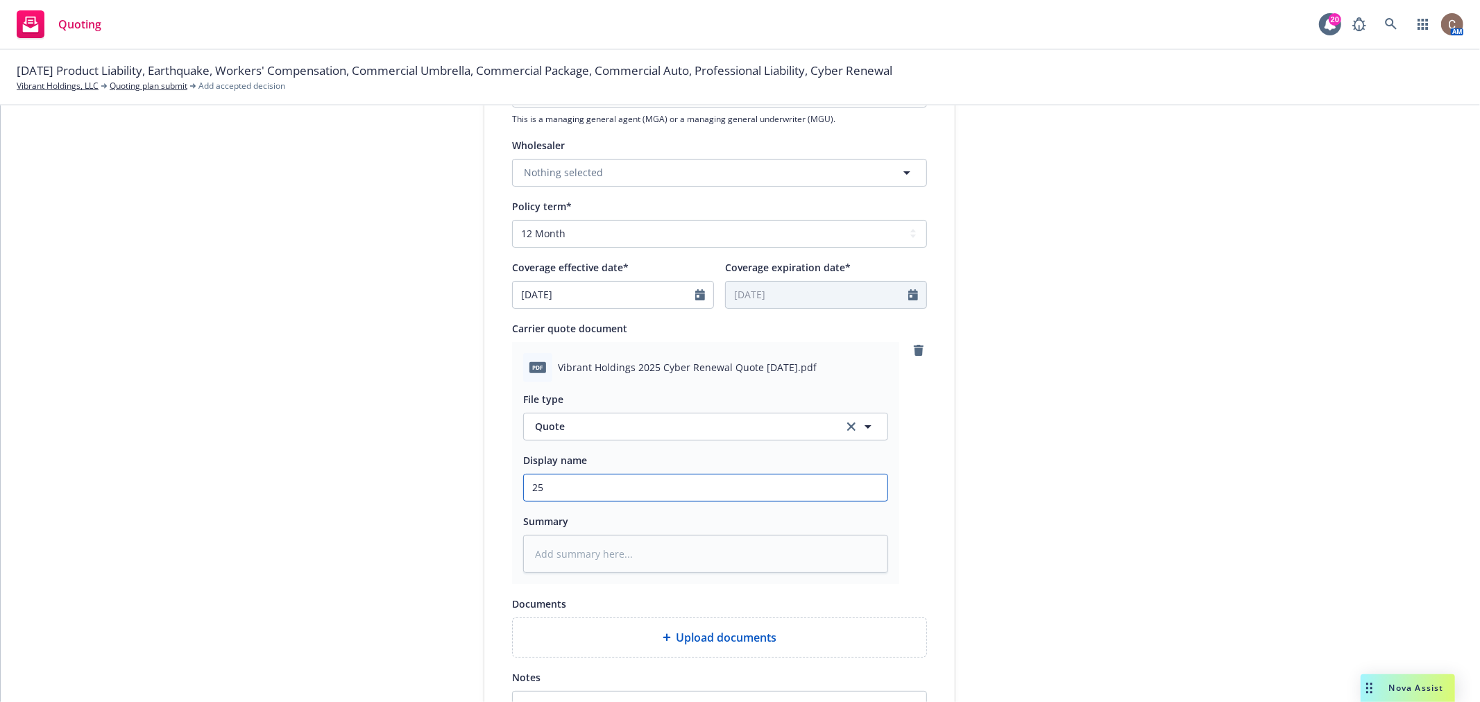
type textarea "x"
type input "25-"
type textarea "x"
type input "25-2"
type textarea "x"
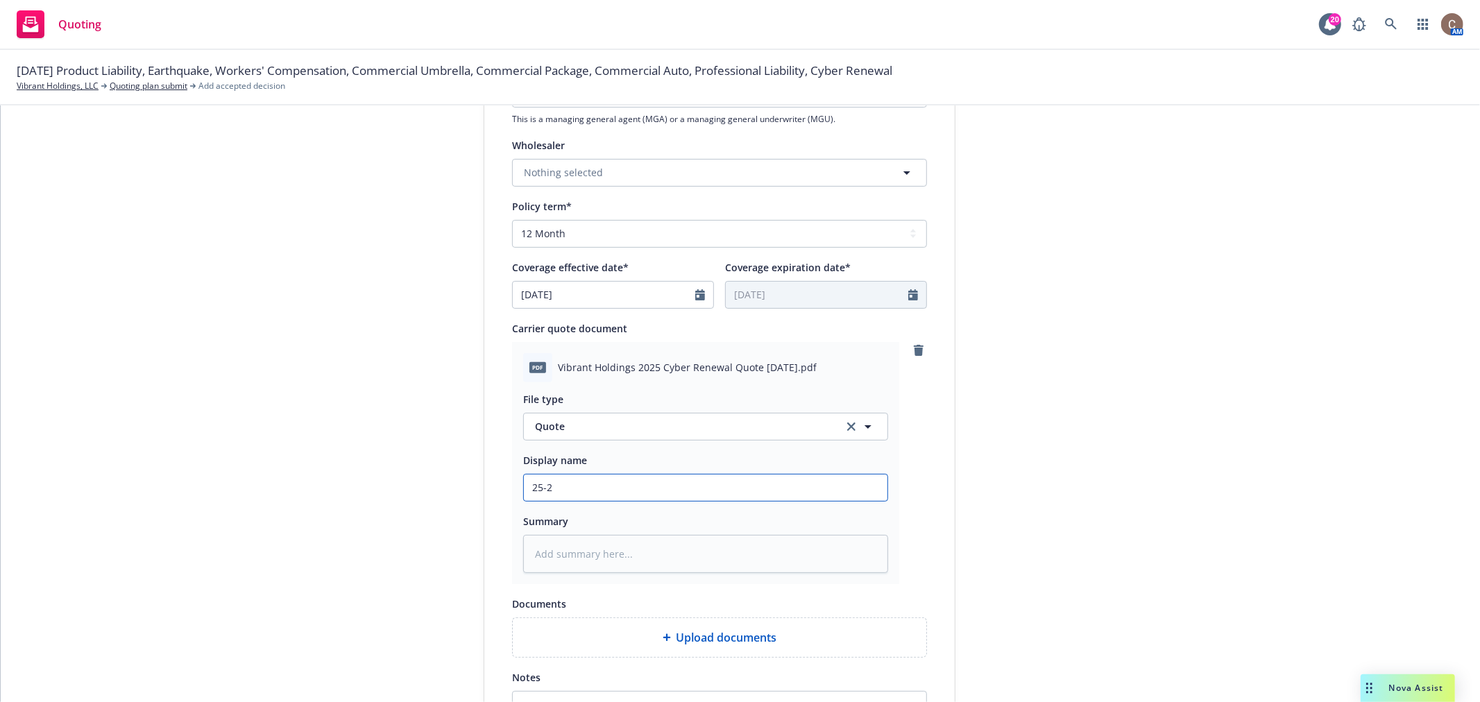
type input "25-26"
type textarea "x"
type input "25-26"
type textarea "x"
type input "25-26 C"
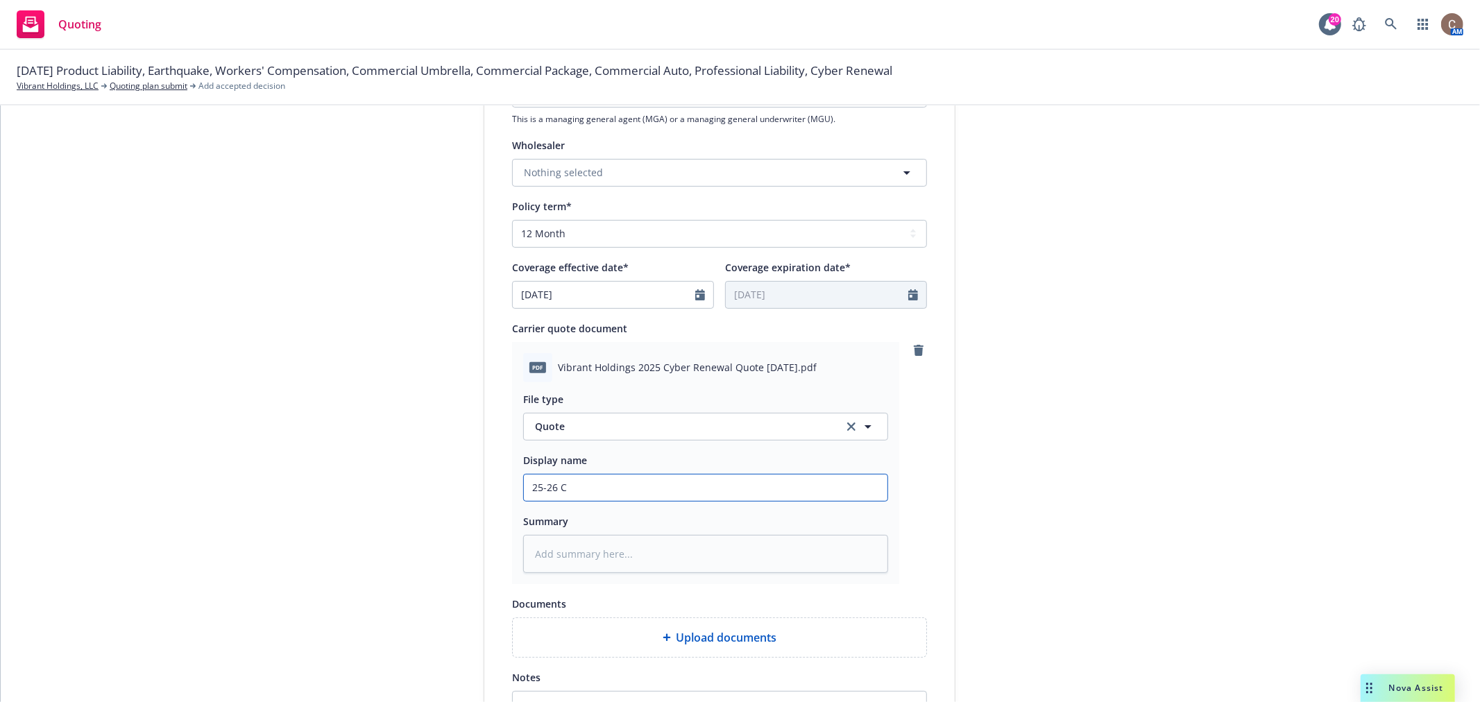
type textarea "x"
type input "25-26 Cy"
type textarea "x"
type input "25-26 Cyb"
type textarea "x"
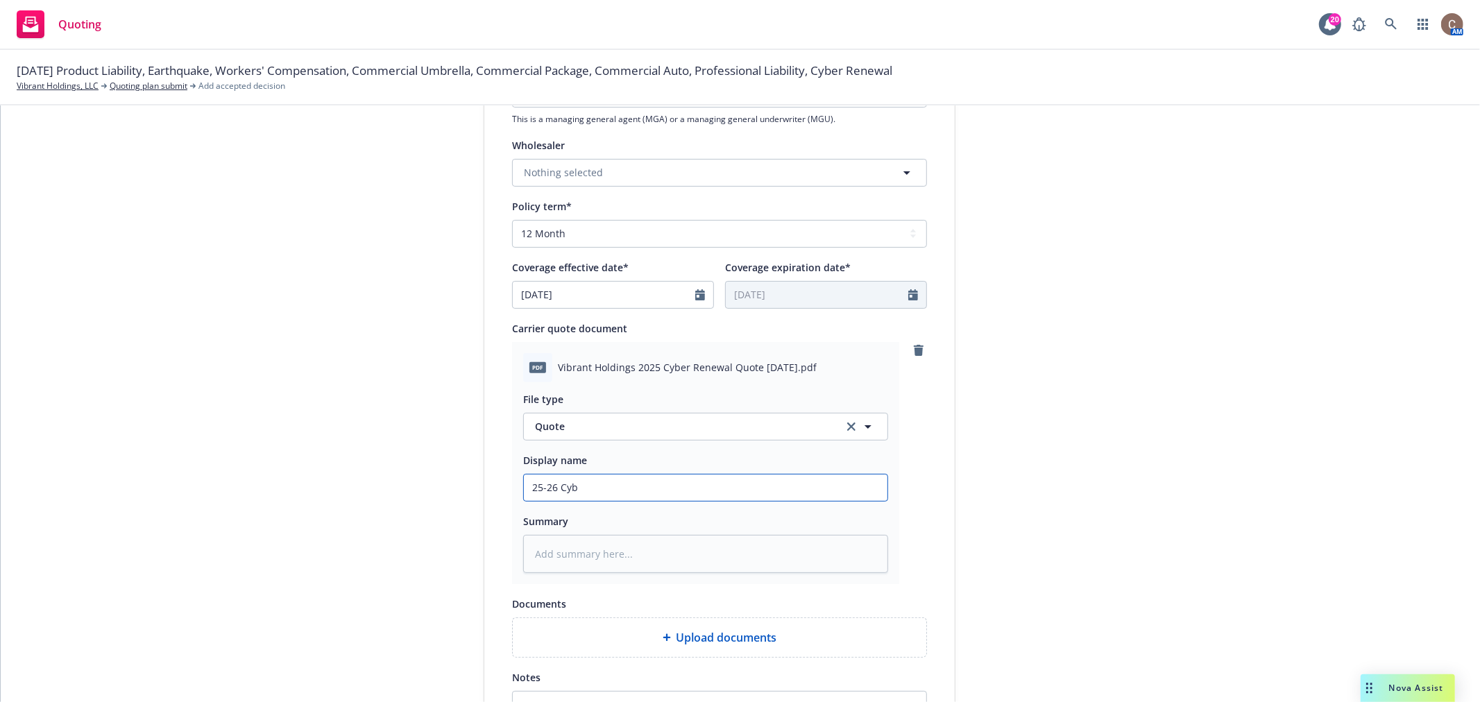
type input "25-26 Cybe"
type textarea "x"
type input "25-26 Cyber"
type textarea "x"
type input "25-26 Cyber"
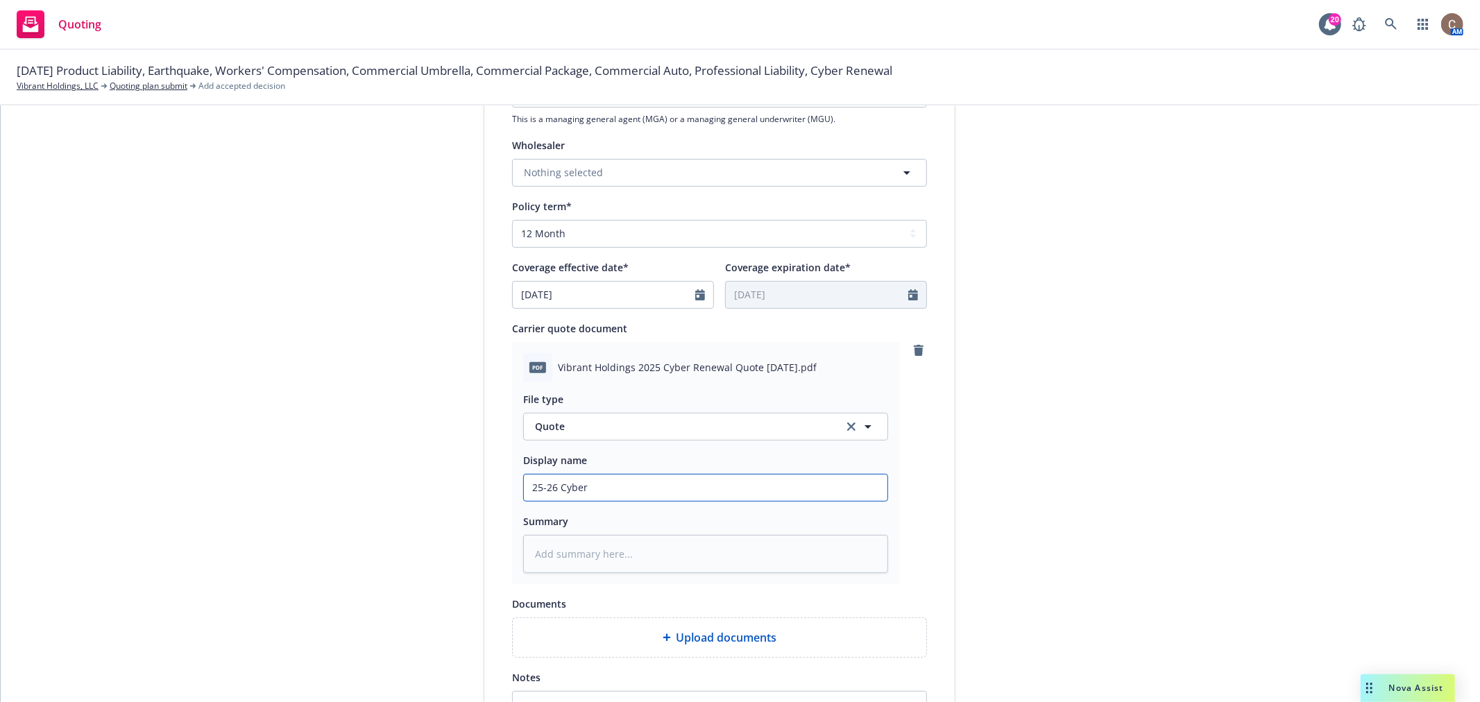
type textarea "x"
type input "25-26 Cyber Q"
type textarea "x"
type input "25-26 Cyber Qu"
type textarea "x"
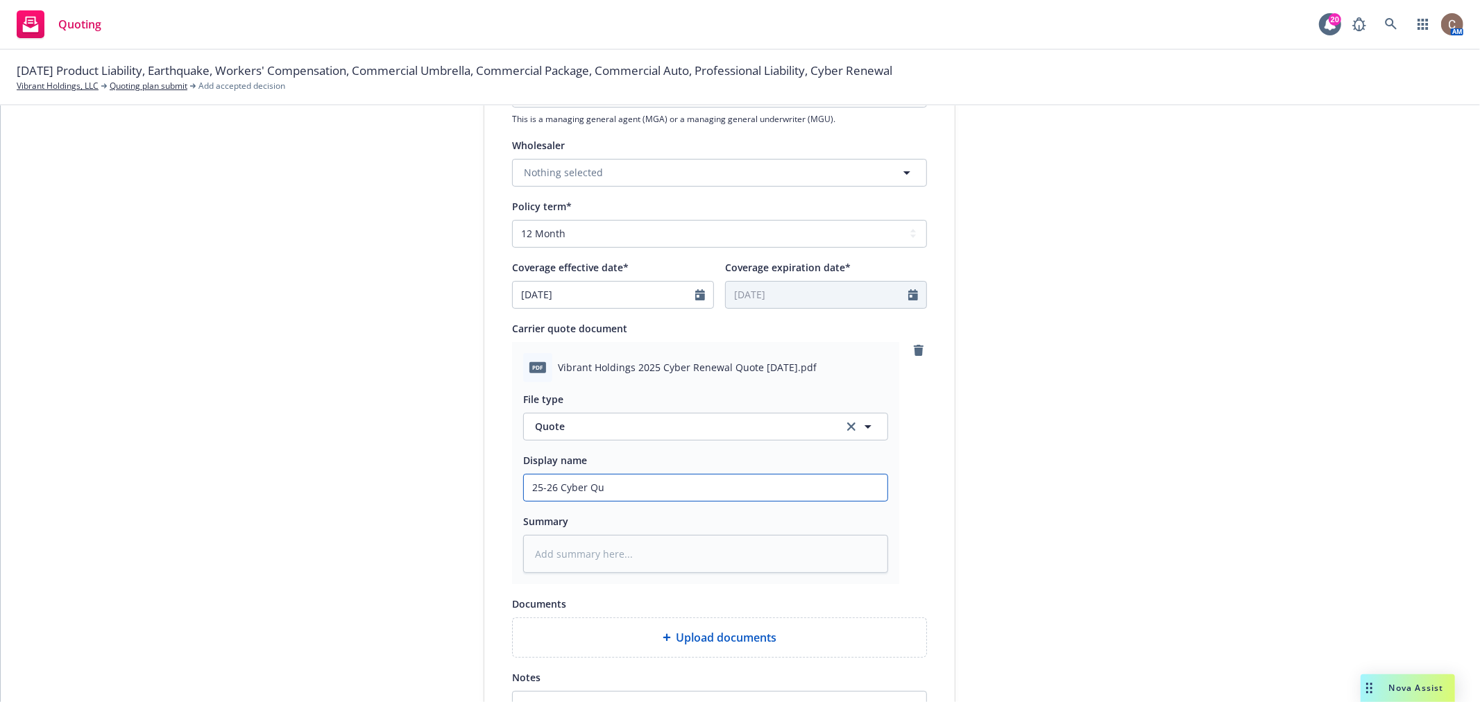
type input "25-26 Cyber Quo"
type textarea "x"
type input "25-26 Cyber Quot"
type textarea "x"
type input "25-26 Cyber Quote"
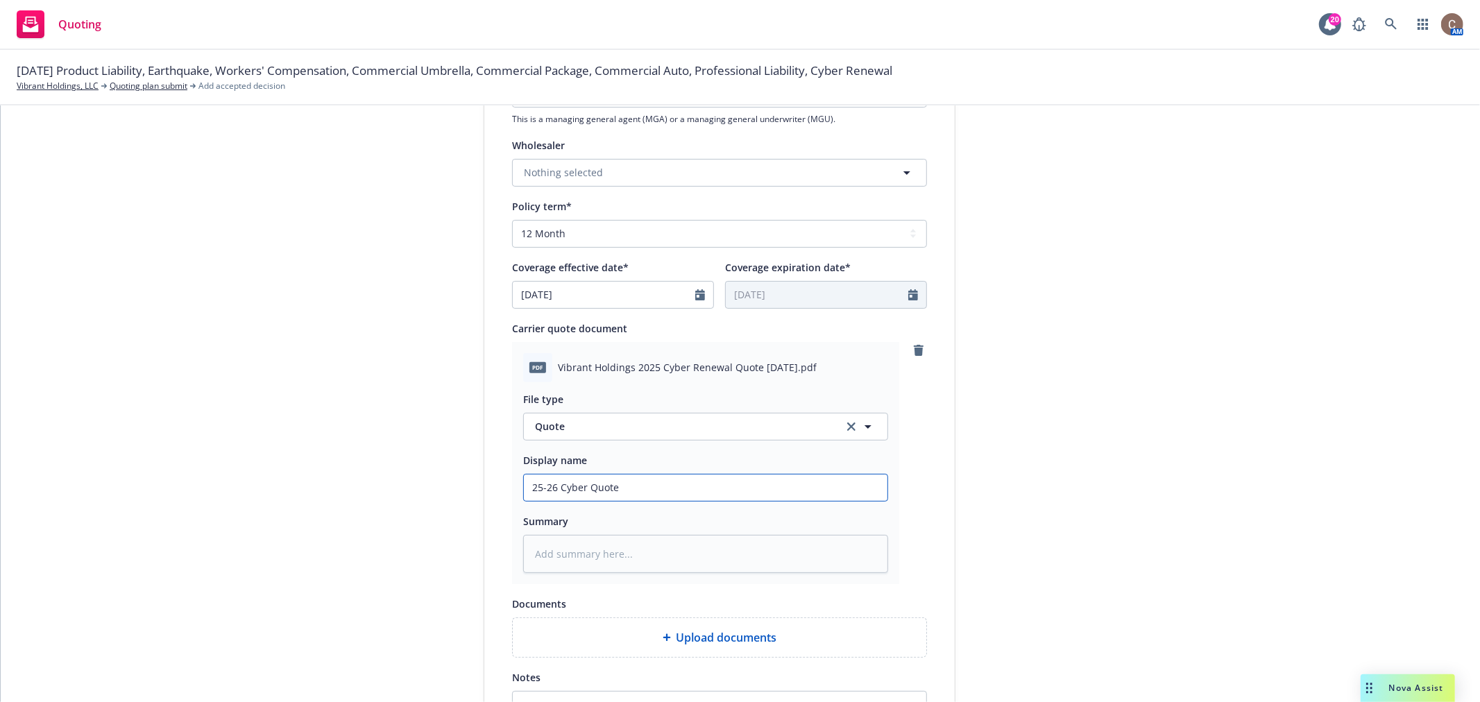
type textarea "x"
type input "25-26 Cyber Quote"
type textarea "x"
type input "25-26 Cyber Quote 0"
type textarea "x"
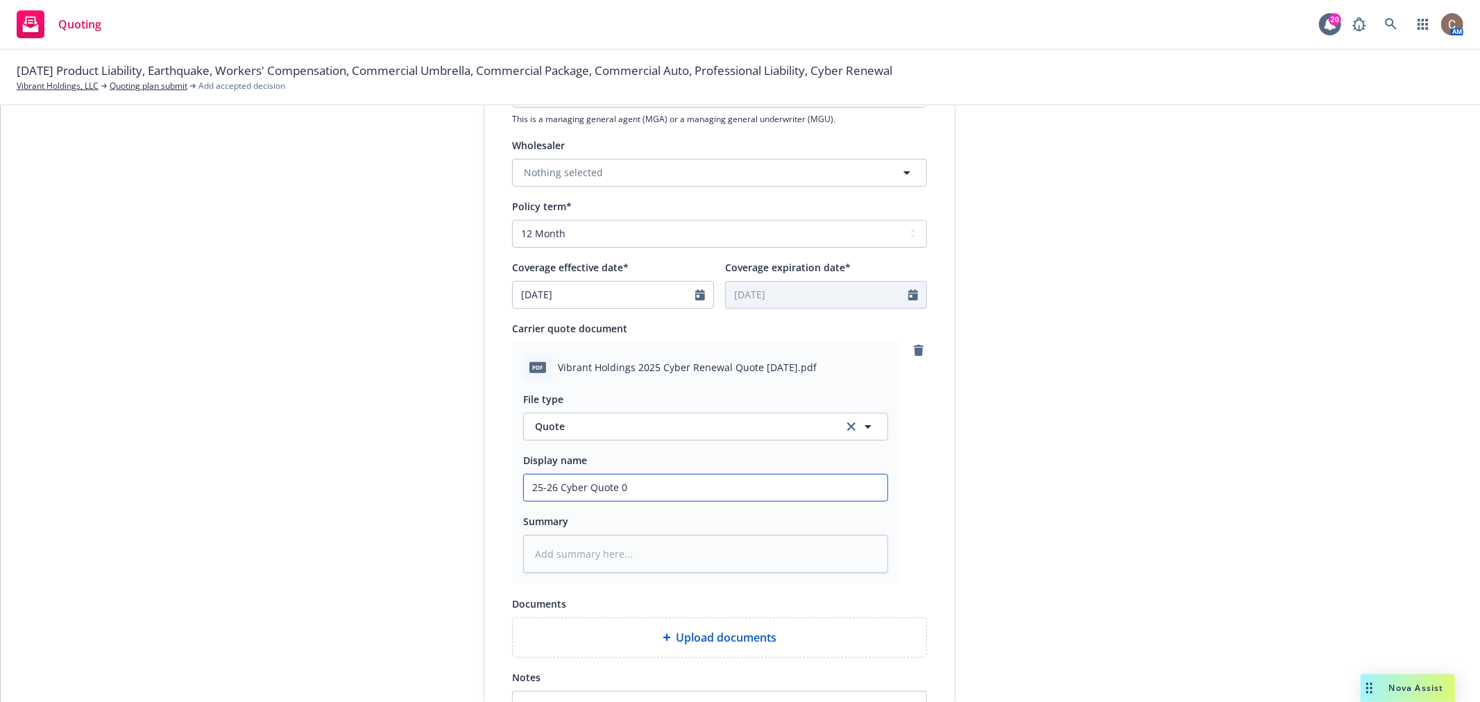
type input "25-26 Cyber Quote 0"
type textarea "x"
type input "25-26 Cyber Quote 0"
type textarea "x"
type input "25-26 Cyber Quote"
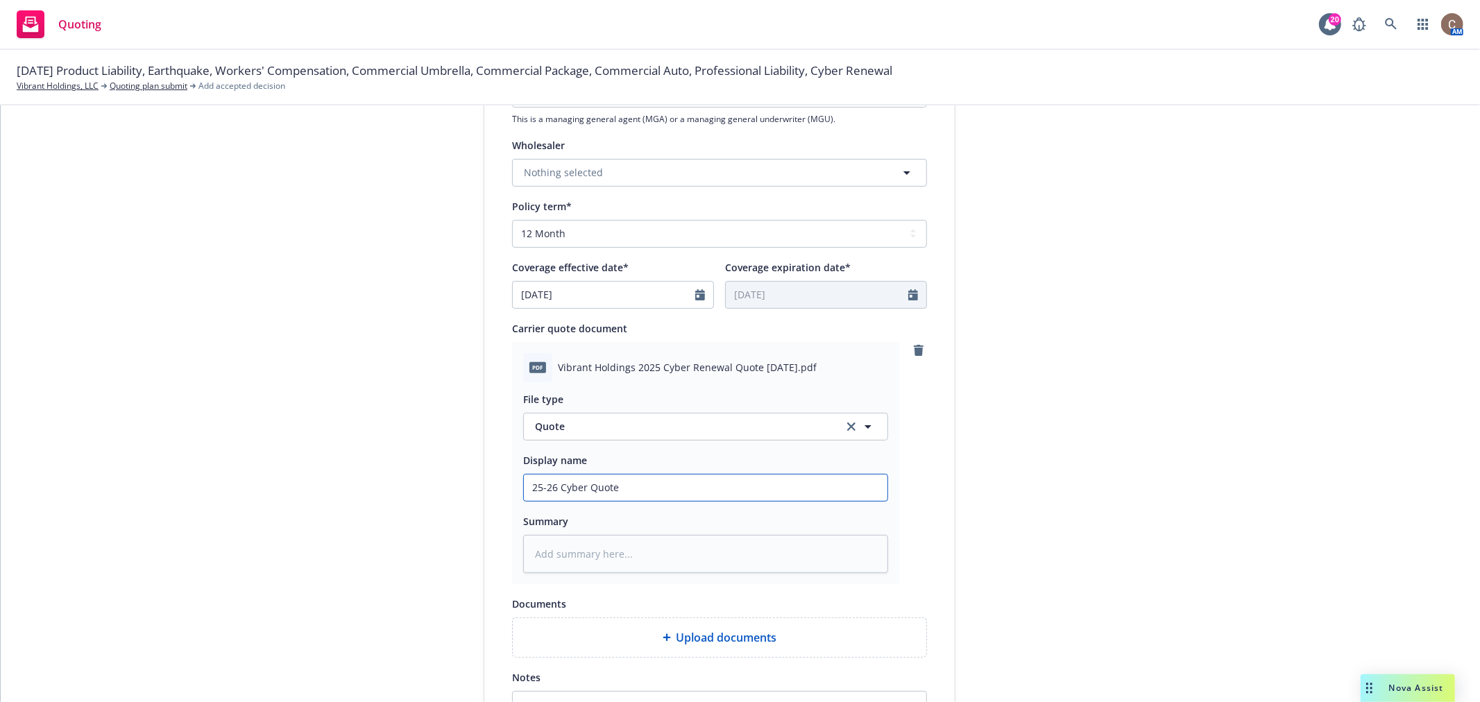
type textarea "x"
type input "25-26 Cyber Quote -"
type textarea "x"
type input "25-26 Cyber Quote -"
type textarea "x"
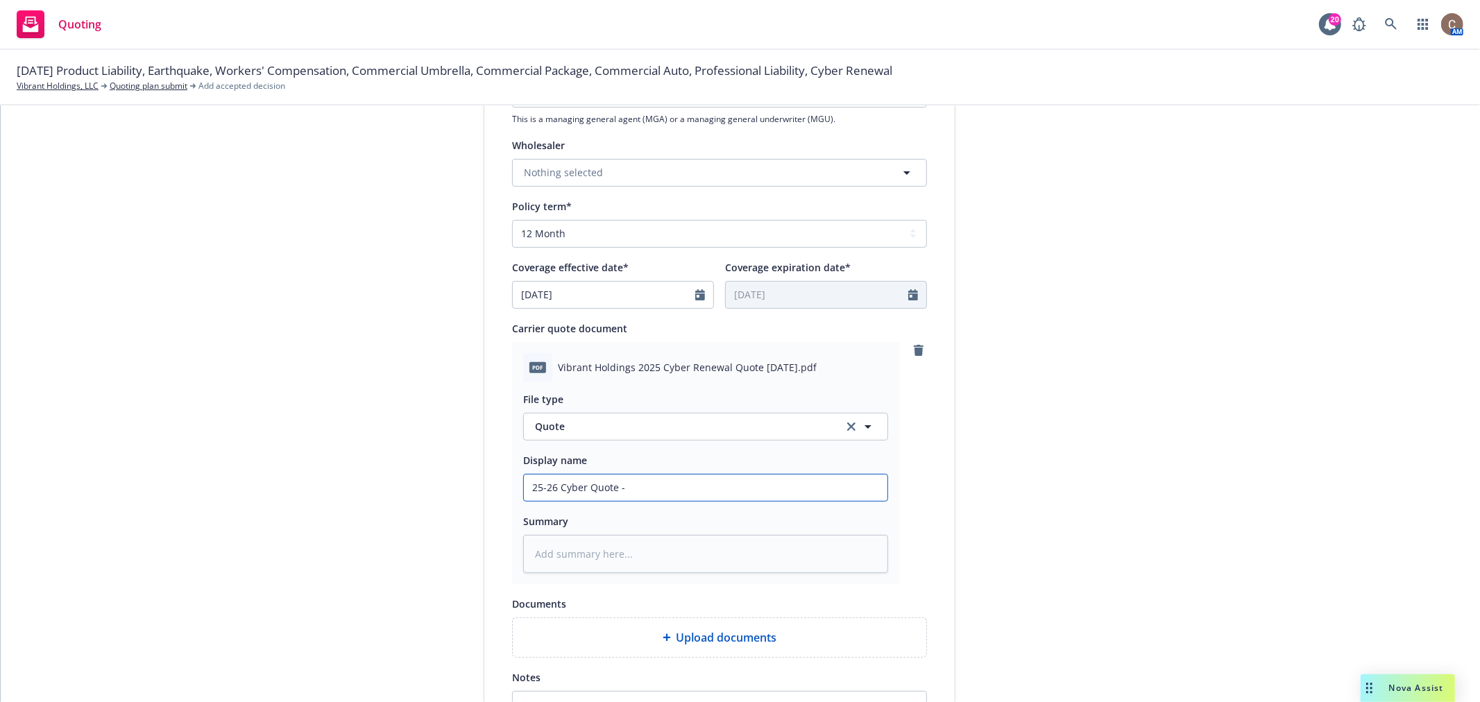
type input "25-26 Cyber Quote - R"
type textarea "x"
type input "25-26 Cyber Quote - Rv"
type textarea "x"
type input "25-26 Cyber Quote - Rvs"
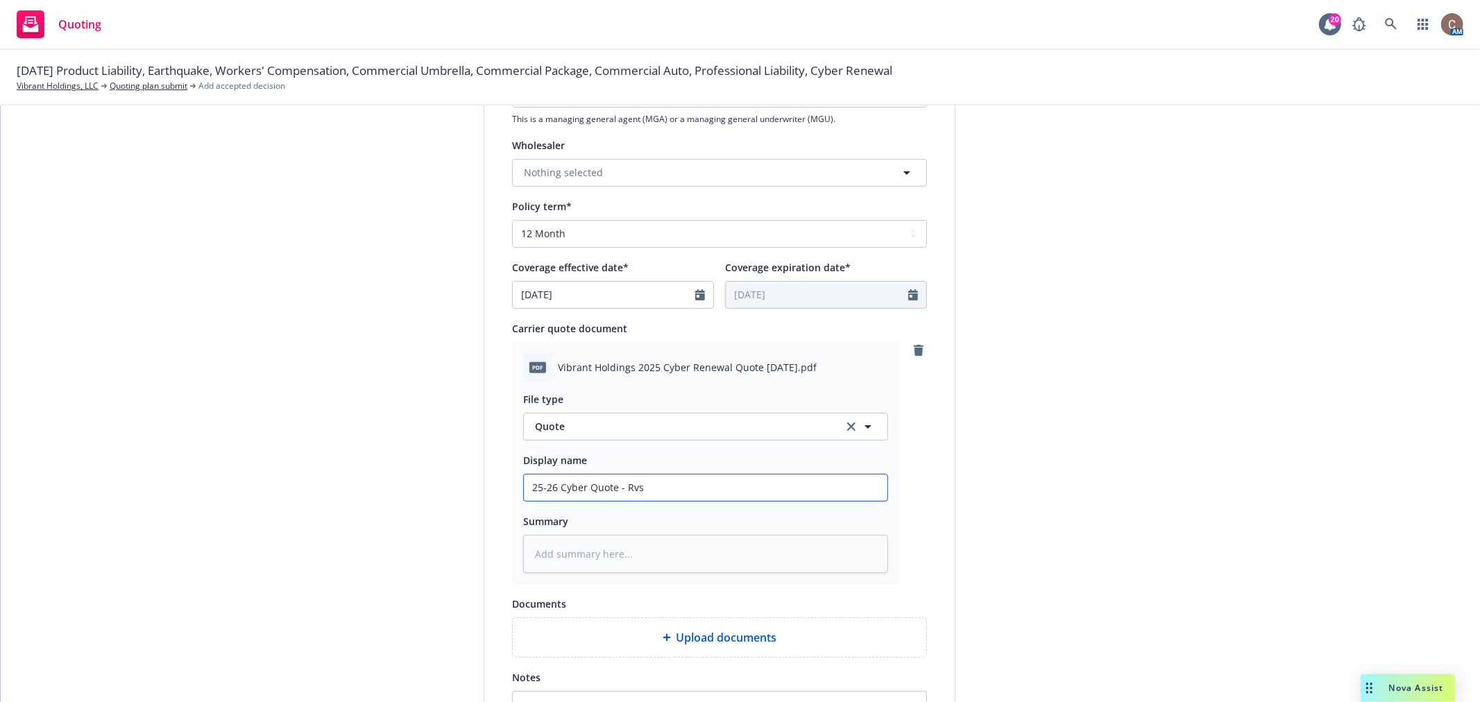
type textarea "x"
type input "25-26 Cyber Quote - Rvsd"
type textarea "x"
drag, startPoint x: 574, startPoint y: 477, endPoint x: 458, endPoint y: 473, distance: 115.9
click at [460, 473] on div "1 Quote initiation 2 Coverage selection 3 Billing info Quote initiation Display…" at bounding box center [740, 265] width 1446 height 1133
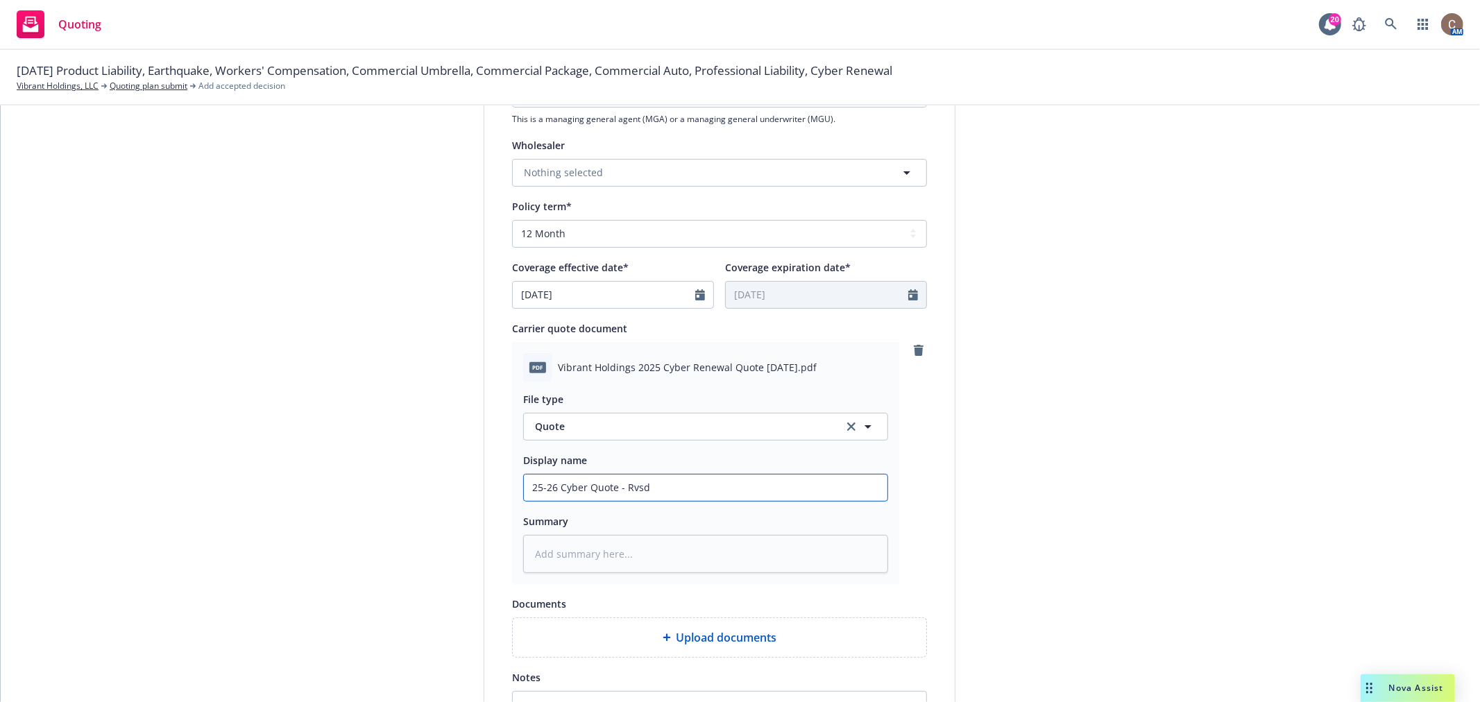
type input "25-26 Cyber Quote - Rvsd"
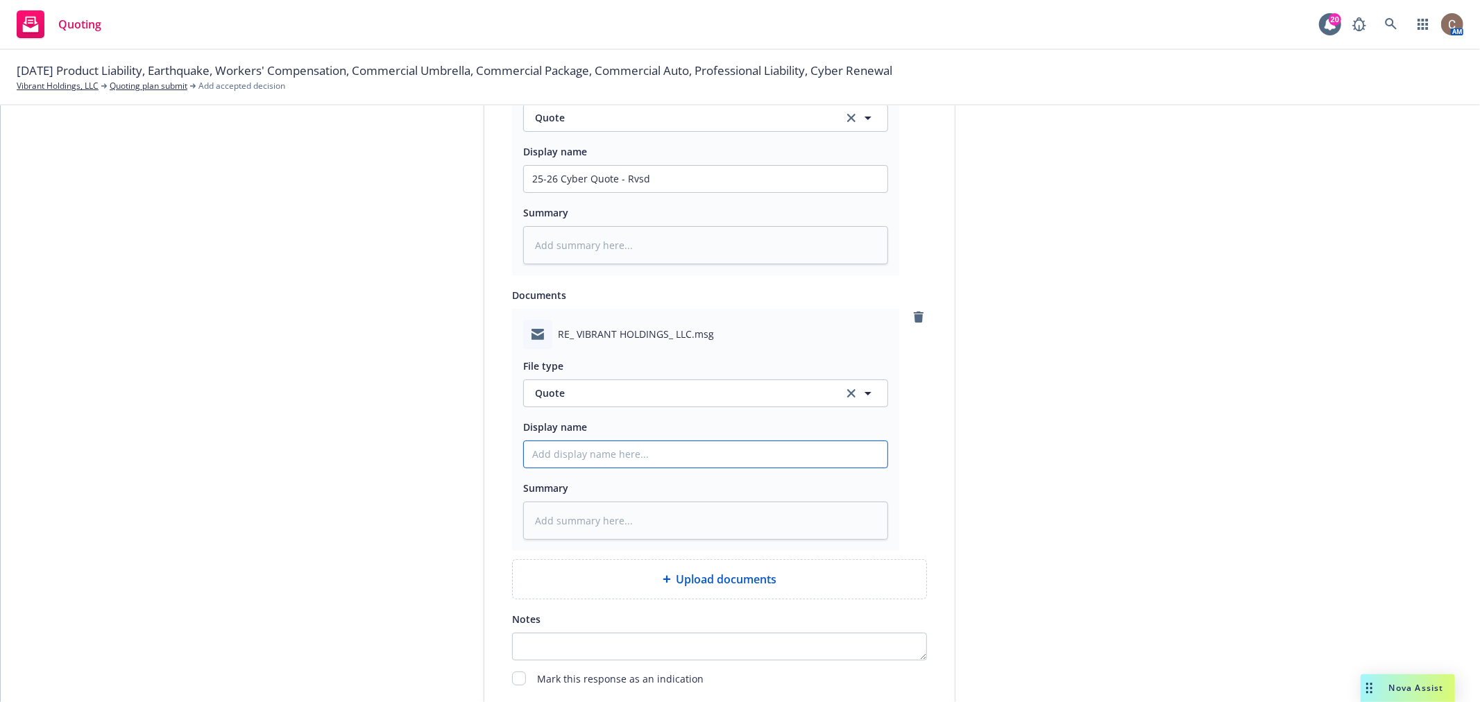
click at [600, 463] on input "Display name" at bounding box center [706, 454] width 364 height 26
paste input "25-26 Cyber Quote - Rvsd"
type textarea "x"
type input "25-26 Cyber Quote - Rvsd"
type textarea "x"
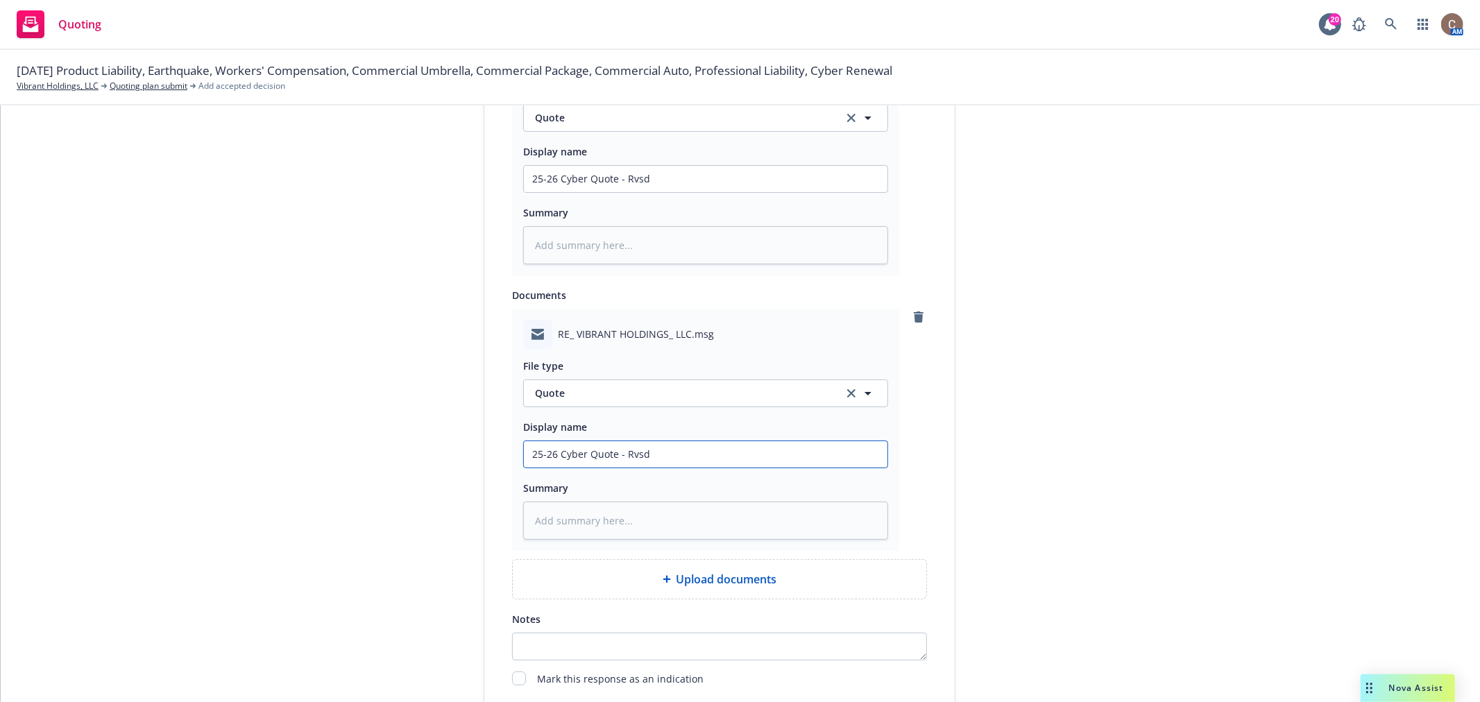
type input "25-26 Cyber Quote - Rvsd f"
type textarea "x"
type input "25-26 Cyber Quote - Rvsd fr"
type textarea "x"
type input "25-26 Cyber Quote - Rvsd fro"
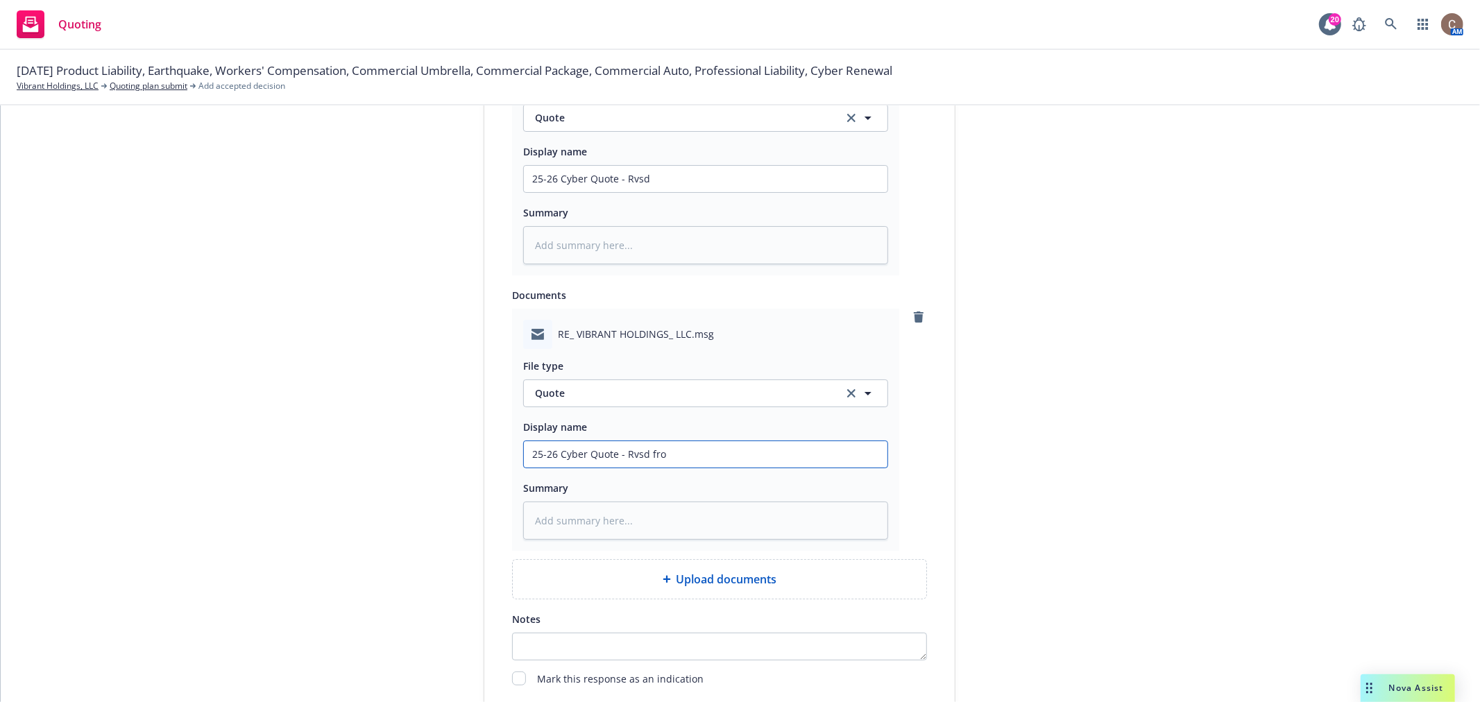
type textarea "x"
type input "25-26 Cyber Quote - Rvsd from"
type textarea "x"
type input "25-26 Cyber Quote - Rvsd from"
type textarea "x"
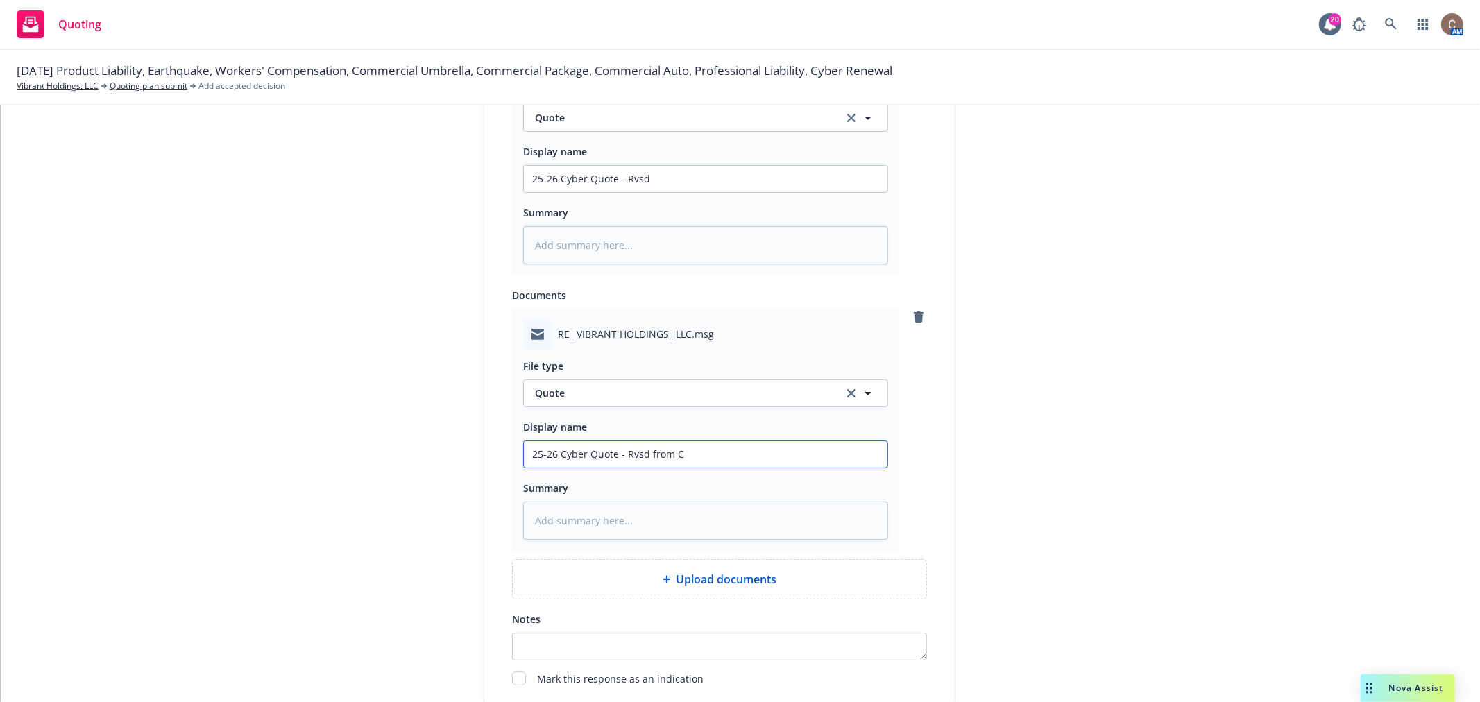
type input "25-26 Cyber Quote - Rvsd from Ch"
type textarea "x"
type input "25-26 Cyber Quote - Rvsd from Chub"
type textarea "x"
type input "25-26 Cyber Quote - Rvsd from Chubb"
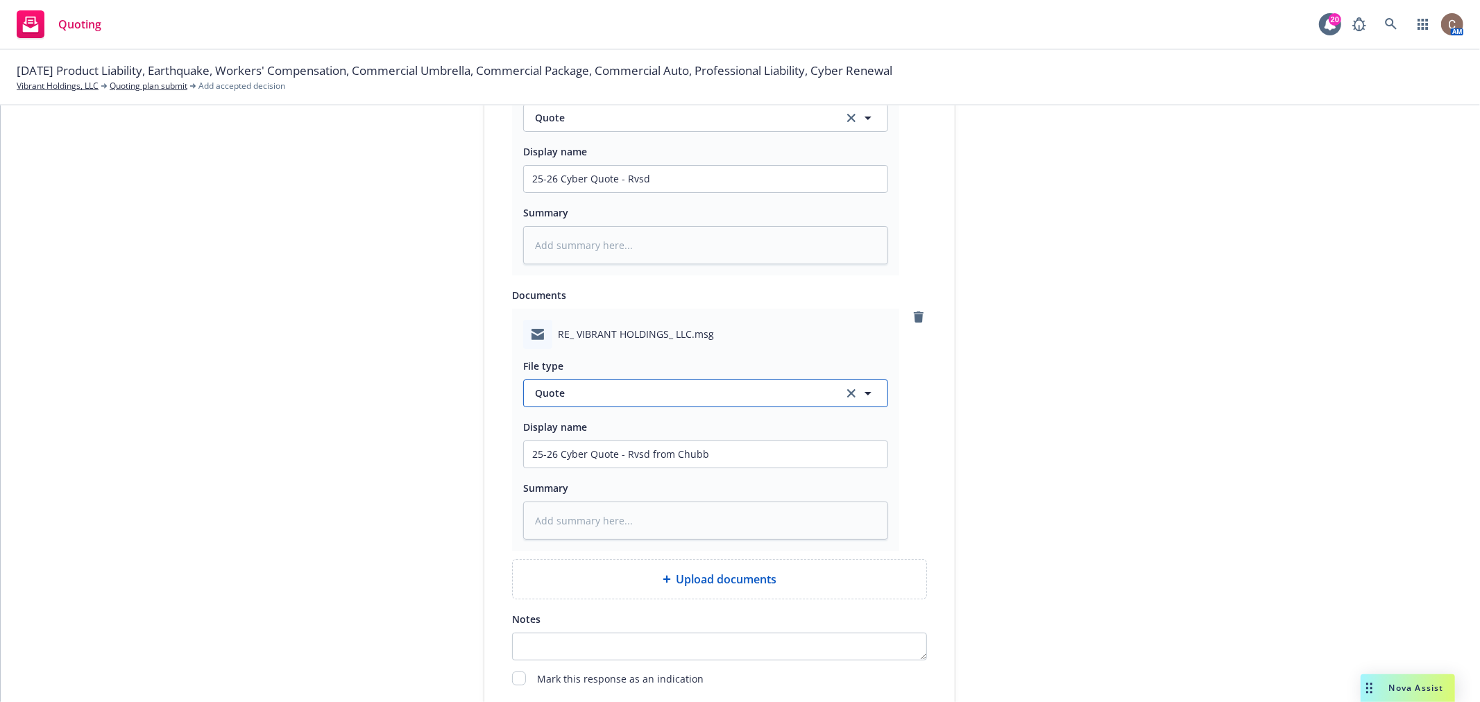
click at [700, 400] on span "Quote" at bounding box center [681, 393] width 292 height 15
type input "quote"
click at [613, 473] on div "Quote received" at bounding box center [705, 469] width 347 height 20
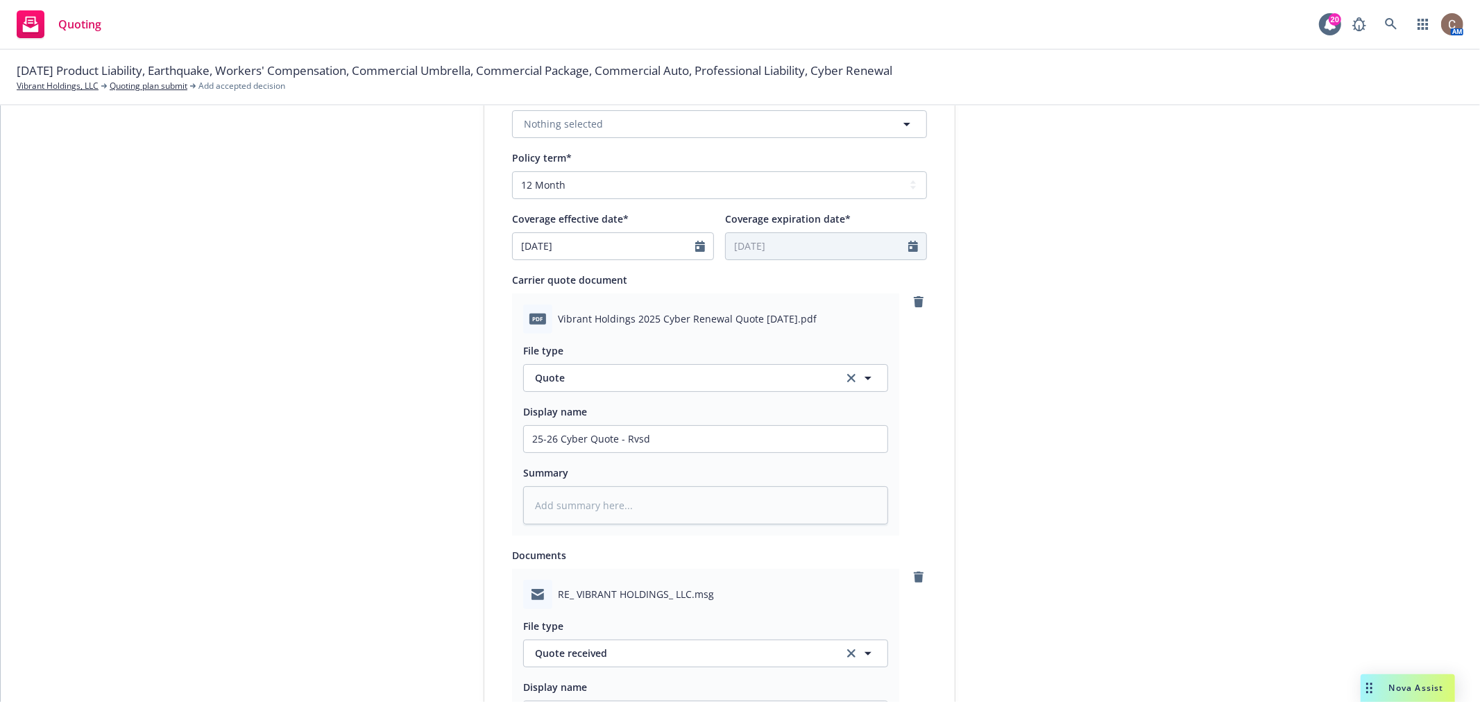
scroll to position [317, 0]
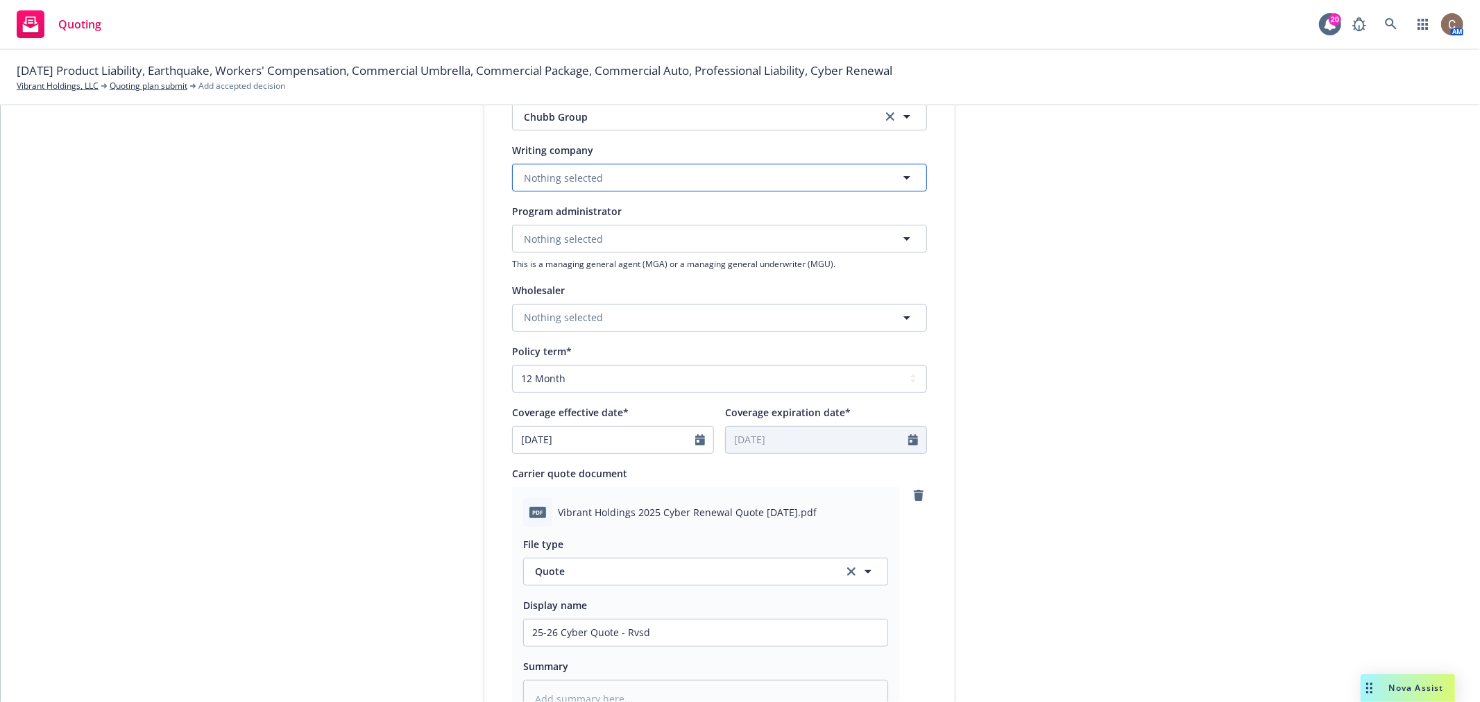
click at [584, 168] on button "Nothing selected" at bounding box center [719, 178] width 415 height 28
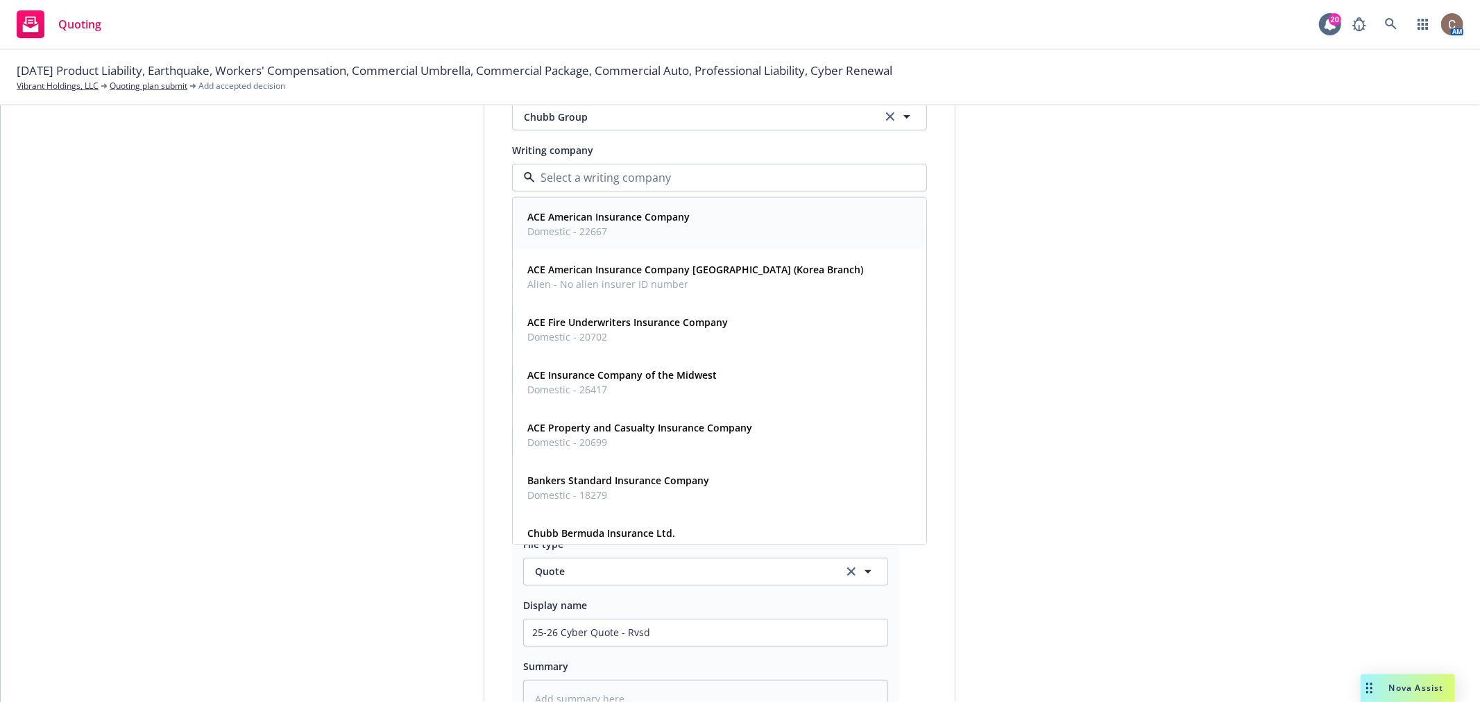
click at [606, 212] on strong "ACE American Insurance Company" at bounding box center [608, 216] width 162 height 13
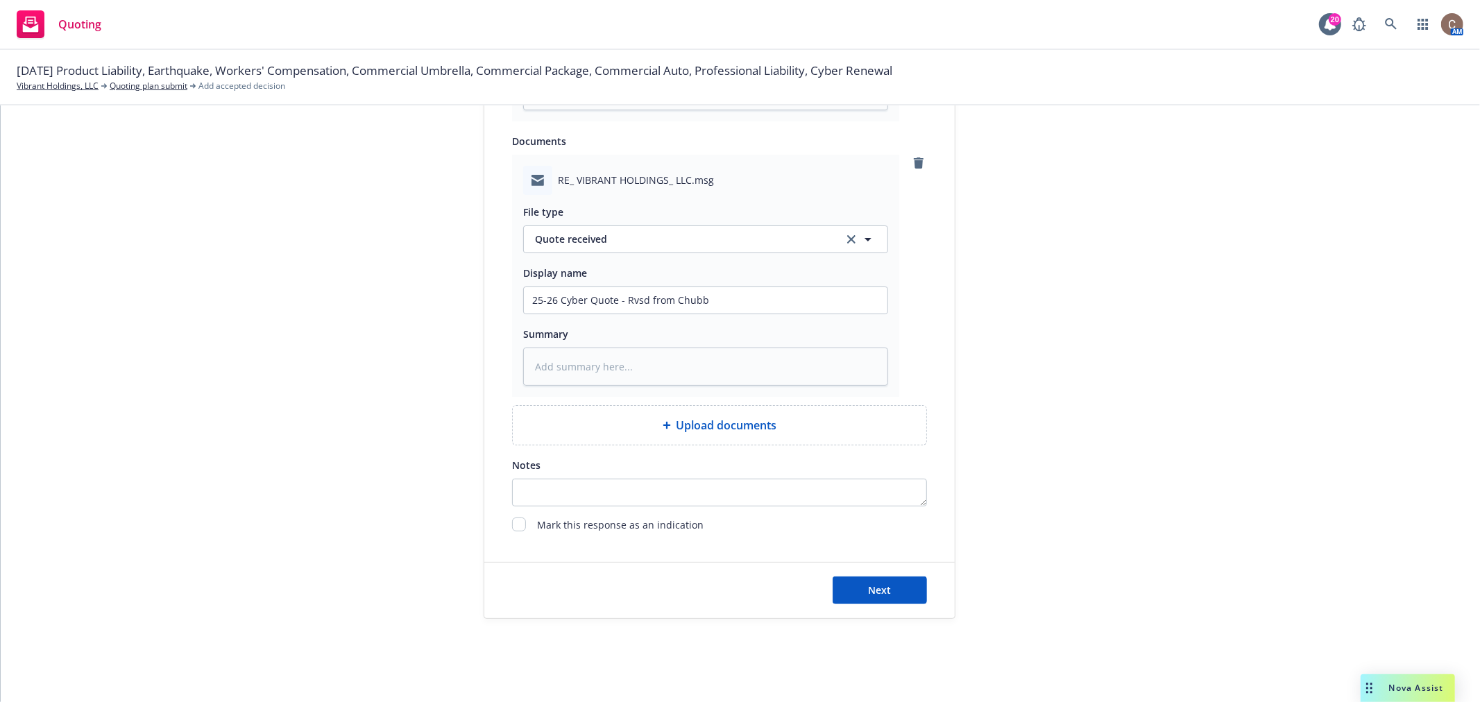
scroll to position [934, 0]
click at [886, 594] on button "Next" at bounding box center [880, 585] width 94 height 28
type textarea "x"
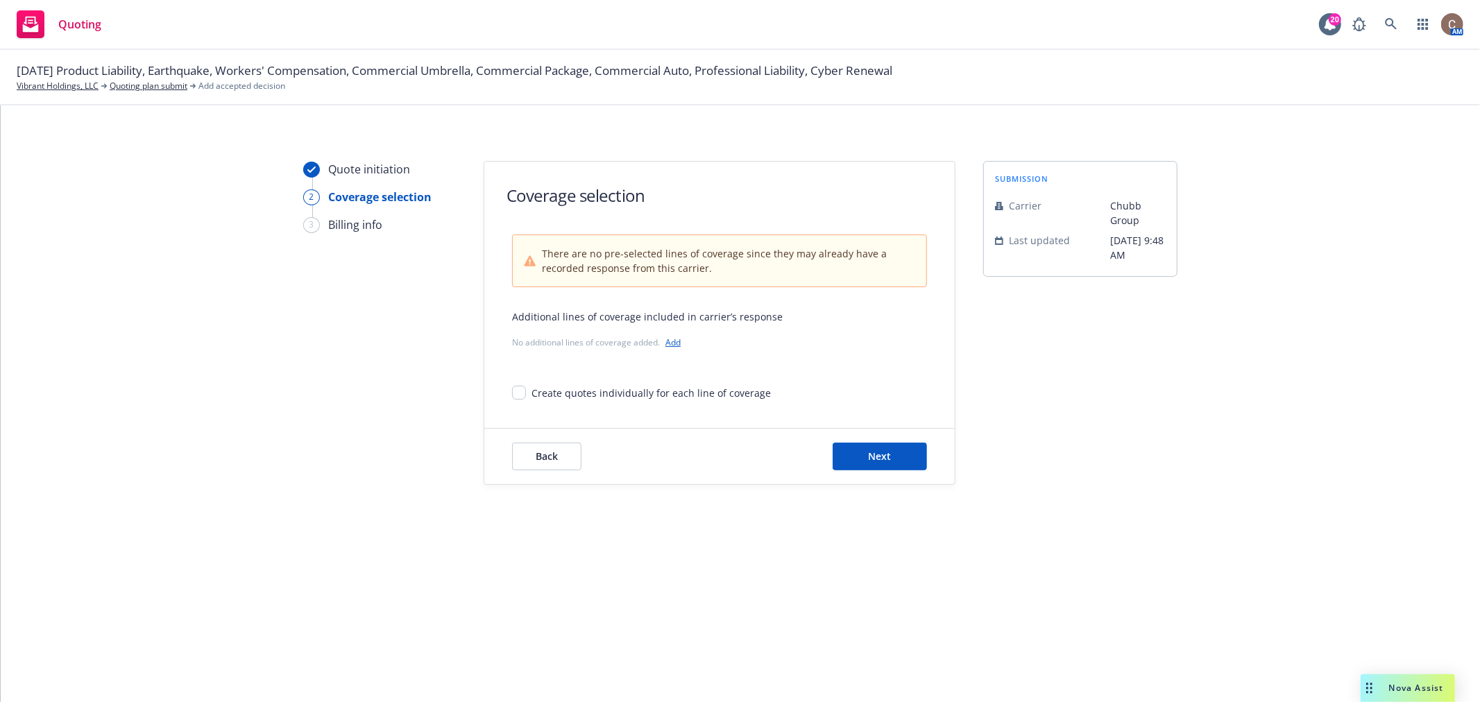
click at [668, 341] on link "Add" at bounding box center [673, 343] width 15 height 12
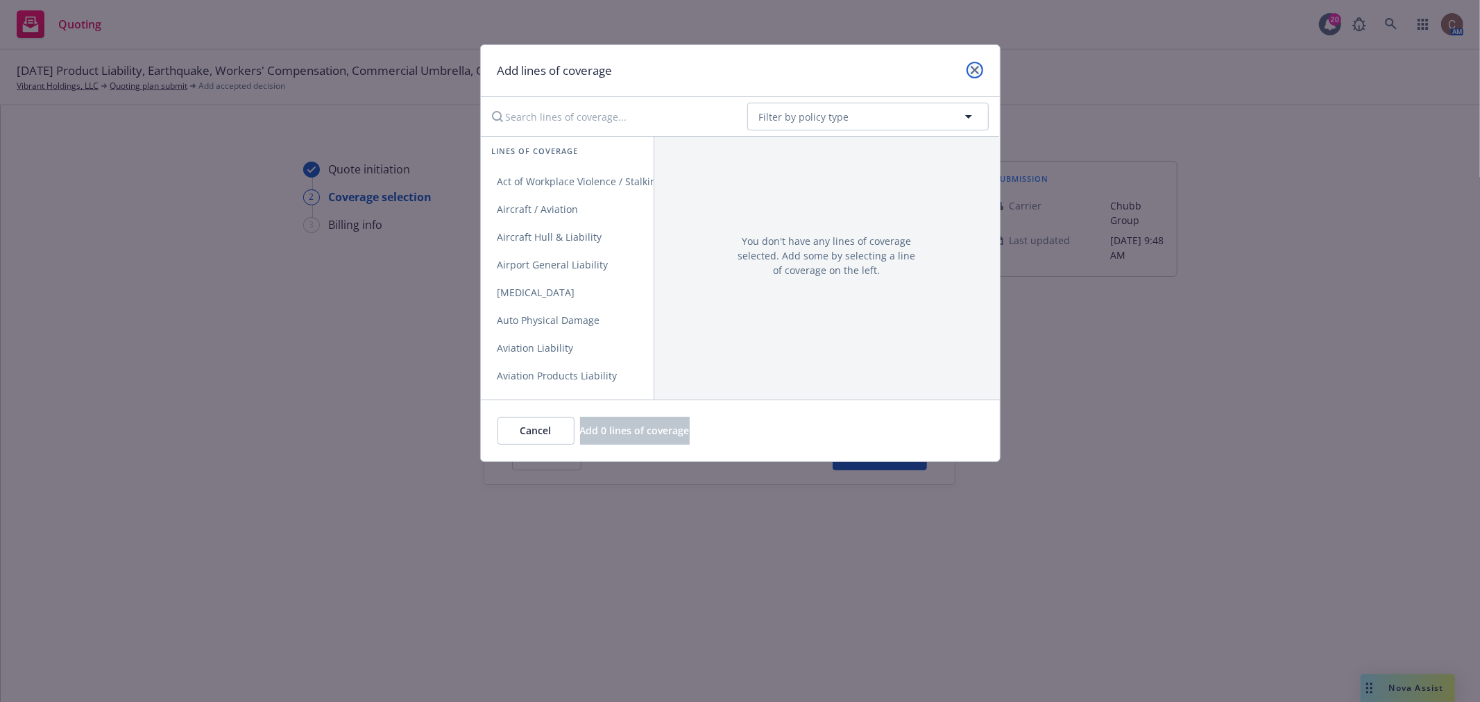
click at [971, 66] on icon "close" at bounding box center [975, 70] width 8 height 8
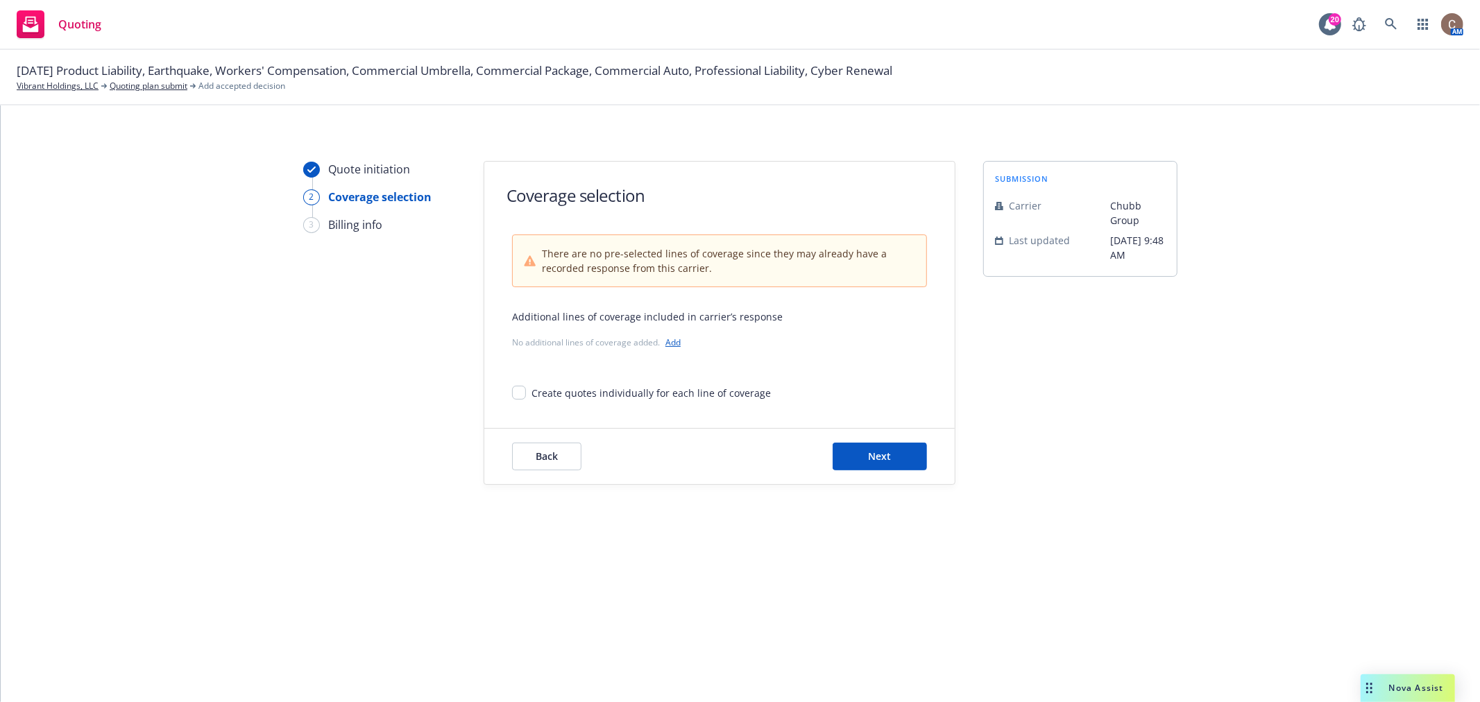
click at [666, 342] on link "Add" at bounding box center [673, 343] width 15 height 12
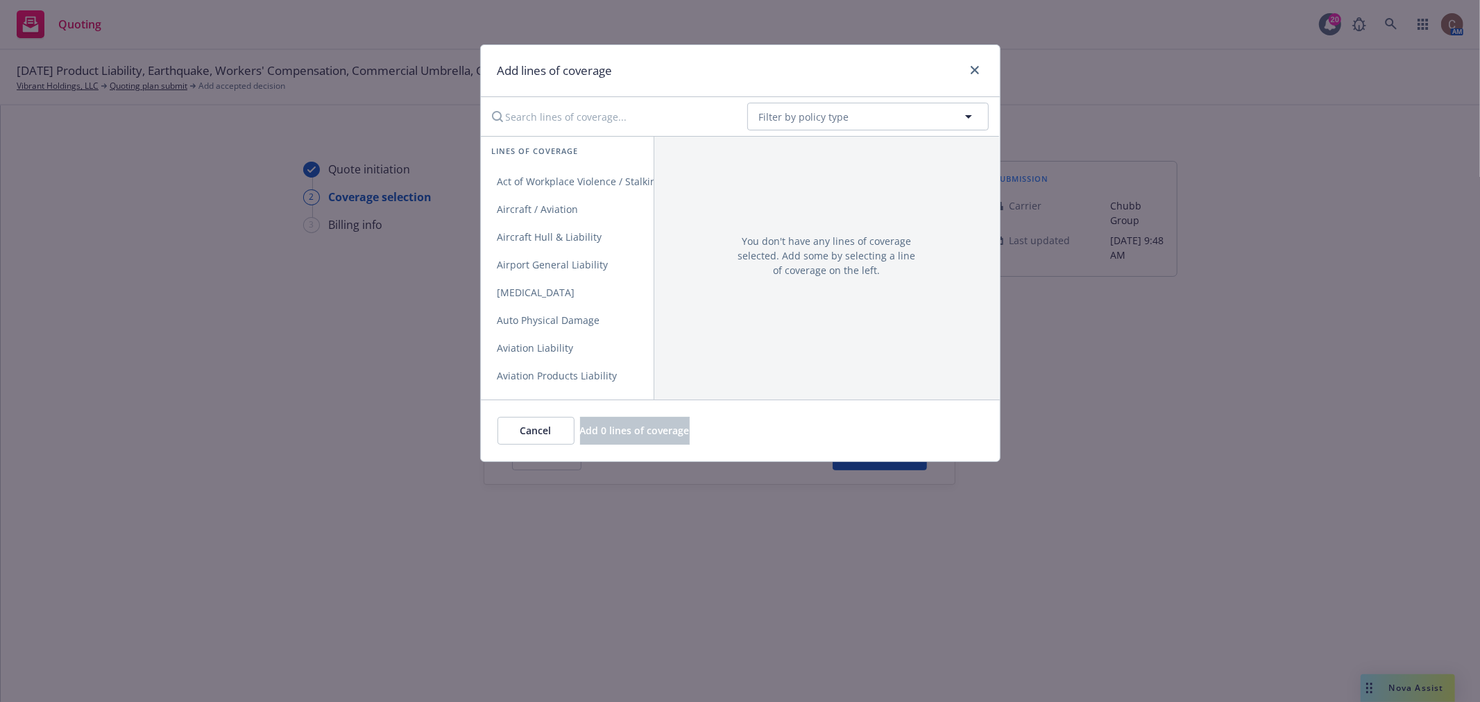
click at [570, 119] on input "Search lines of coverage..." at bounding box center [610, 117] width 253 height 28
type input "cyber"
click at [535, 193] on link "Cyber Liability" at bounding box center [567, 182] width 173 height 28
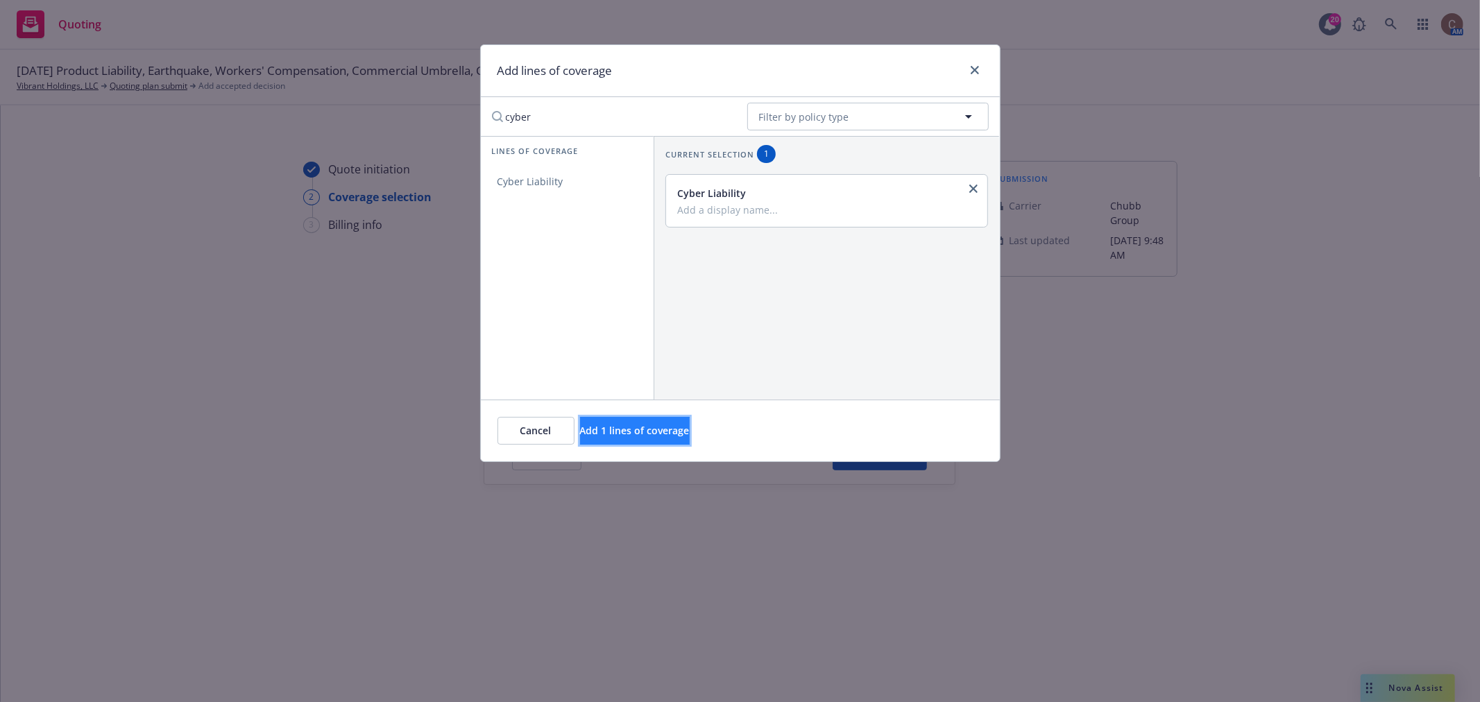
click at [674, 428] on span "Add 1 lines of coverage" at bounding box center [635, 430] width 110 height 13
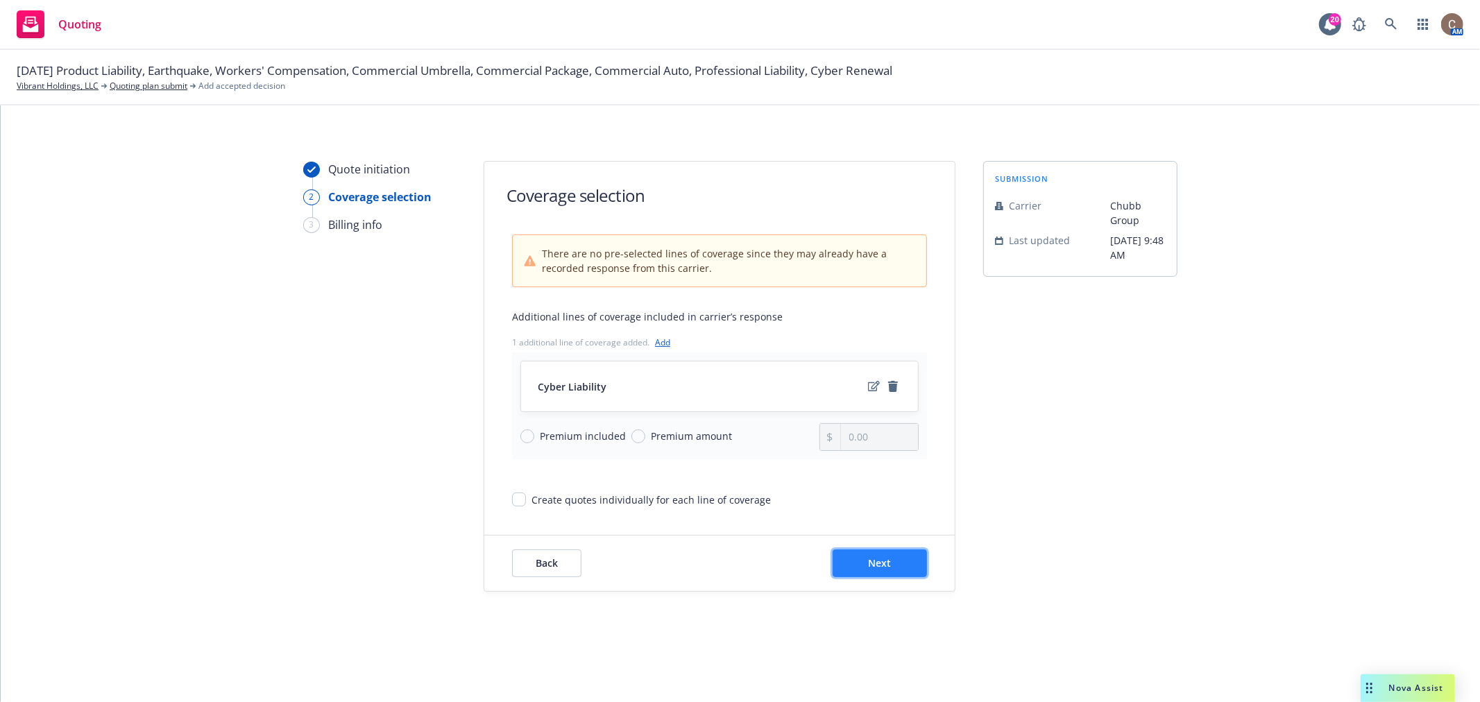
click at [855, 564] on button "Next" at bounding box center [880, 564] width 94 height 28
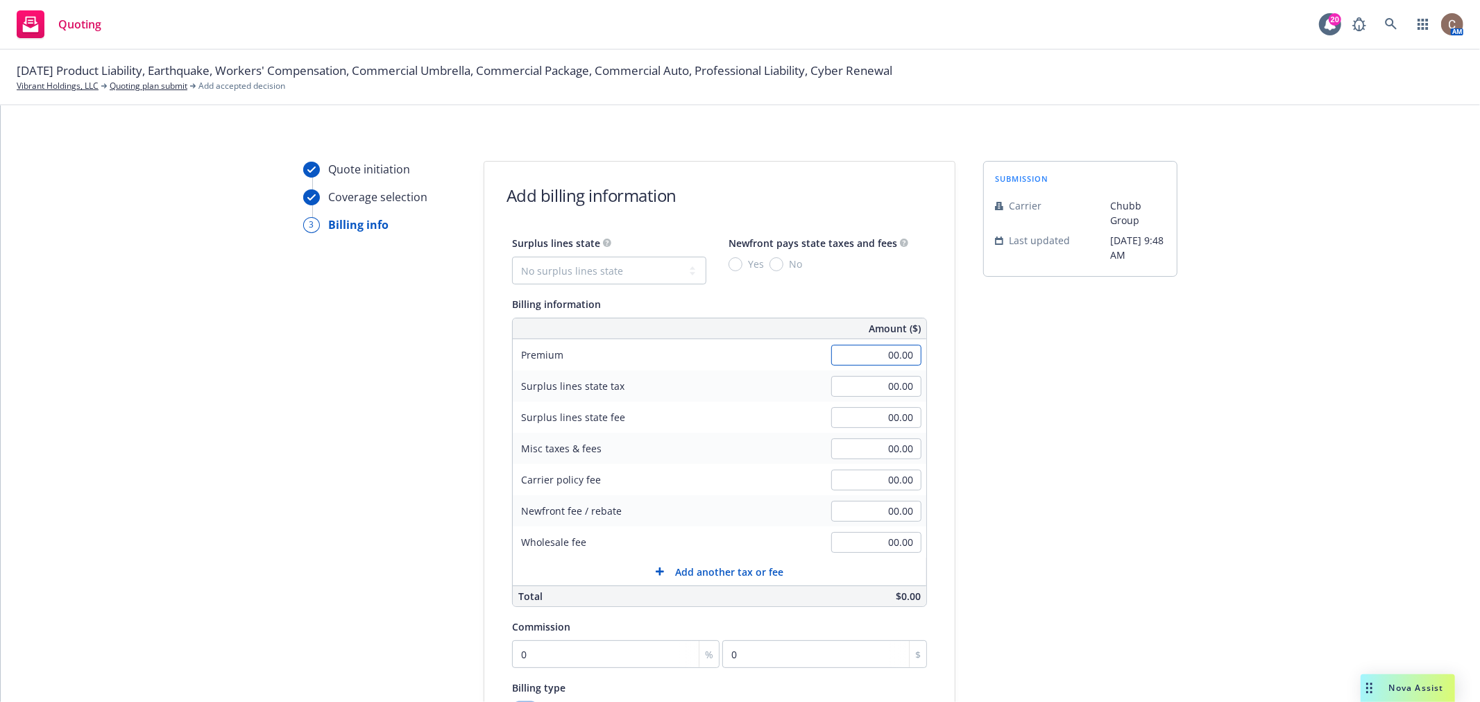
click at [850, 359] on input "00.00" at bounding box center [876, 355] width 90 height 21
type input "81,780.00"
click at [555, 654] on input "0" at bounding box center [616, 655] width 208 height 28
type input "1"
type input "817.8"
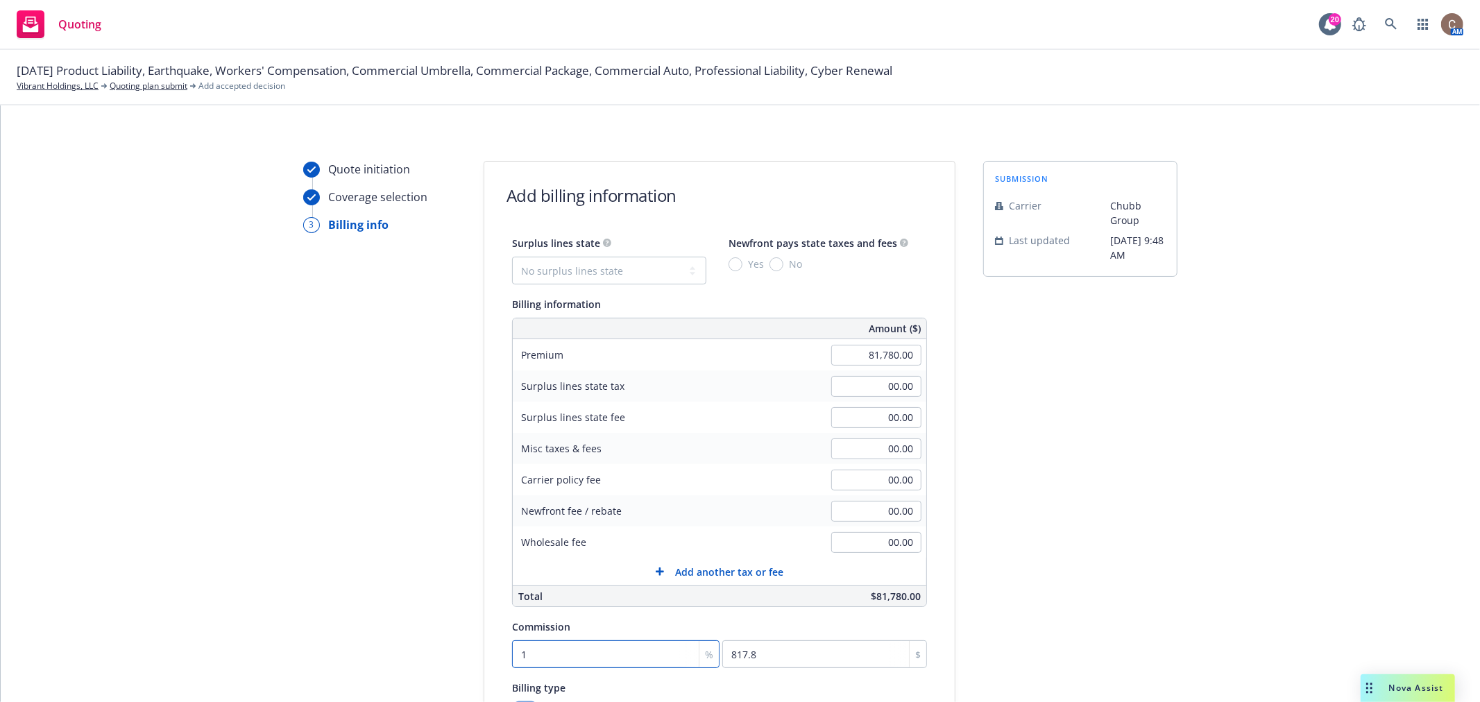
type input "15"
type input "12267"
type input "15"
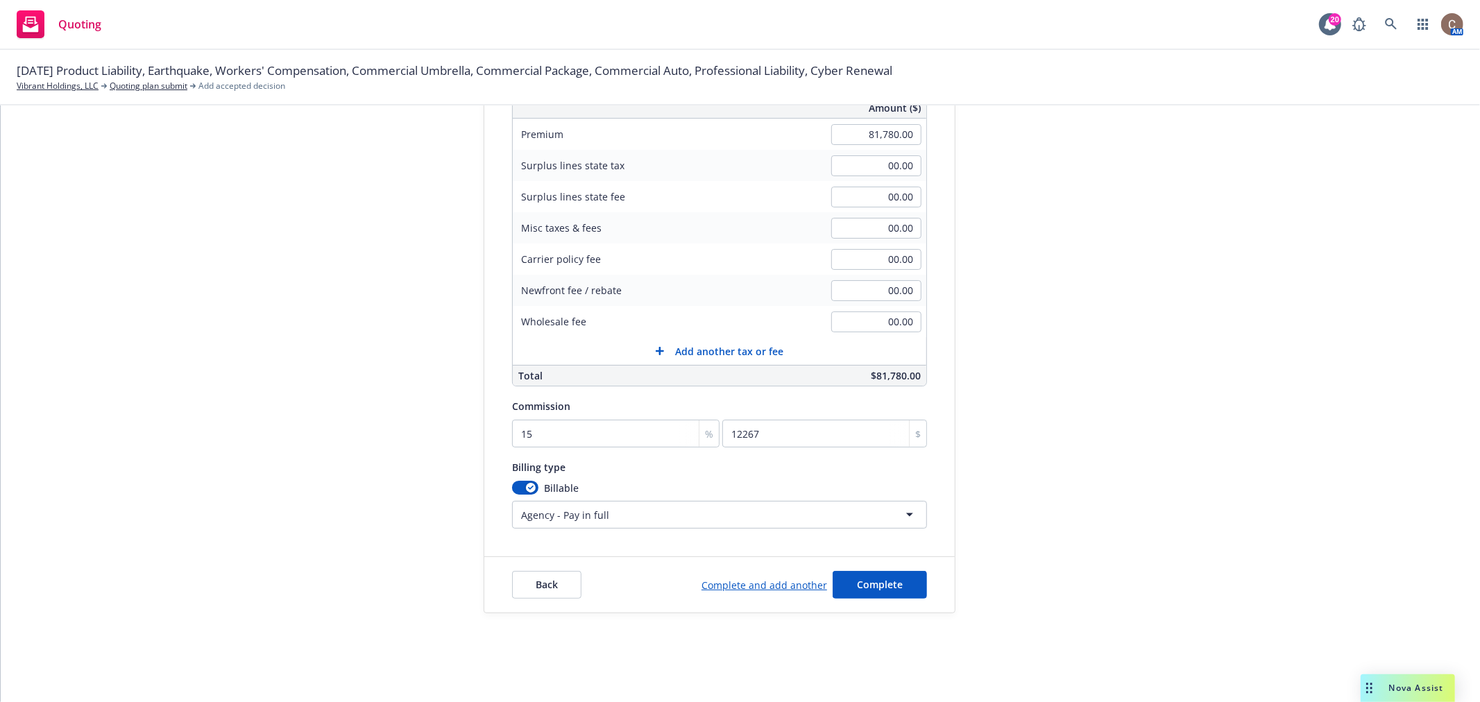
scroll to position [222, 0]
click at [864, 579] on span "Complete" at bounding box center [880, 584] width 46 height 13
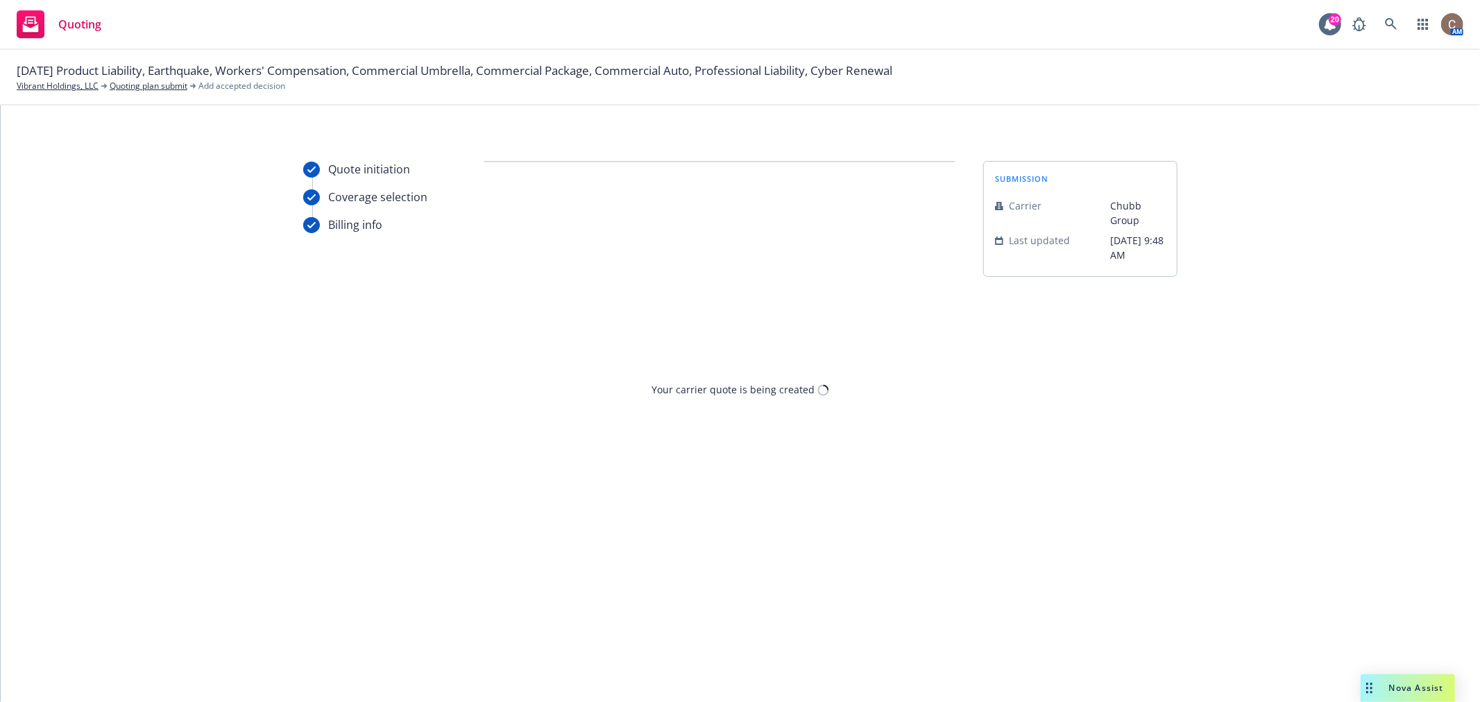
scroll to position [0, 0]
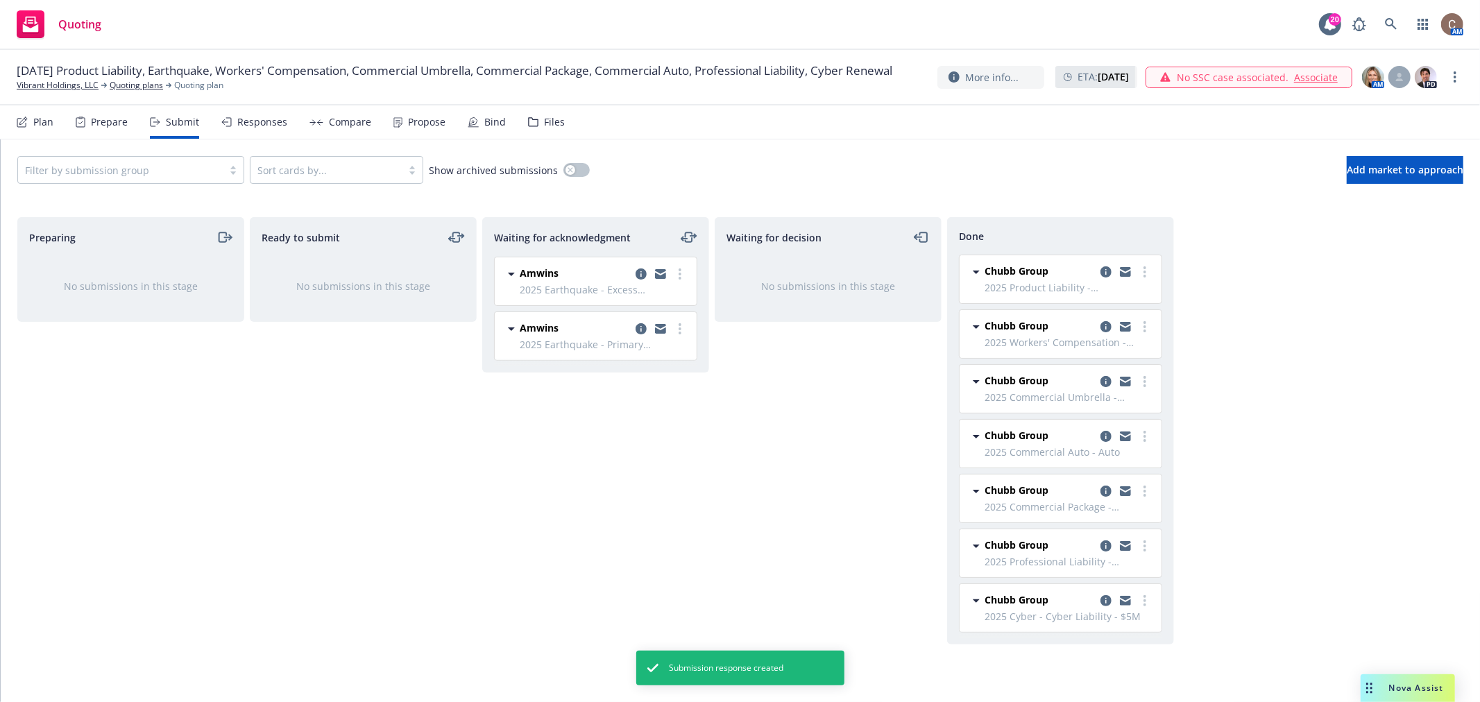
click at [883, 496] on div "Waiting for decision No submissions in this stage" at bounding box center [828, 445] width 227 height 456
click at [269, 119] on div "Responses" at bounding box center [262, 122] width 50 height 11
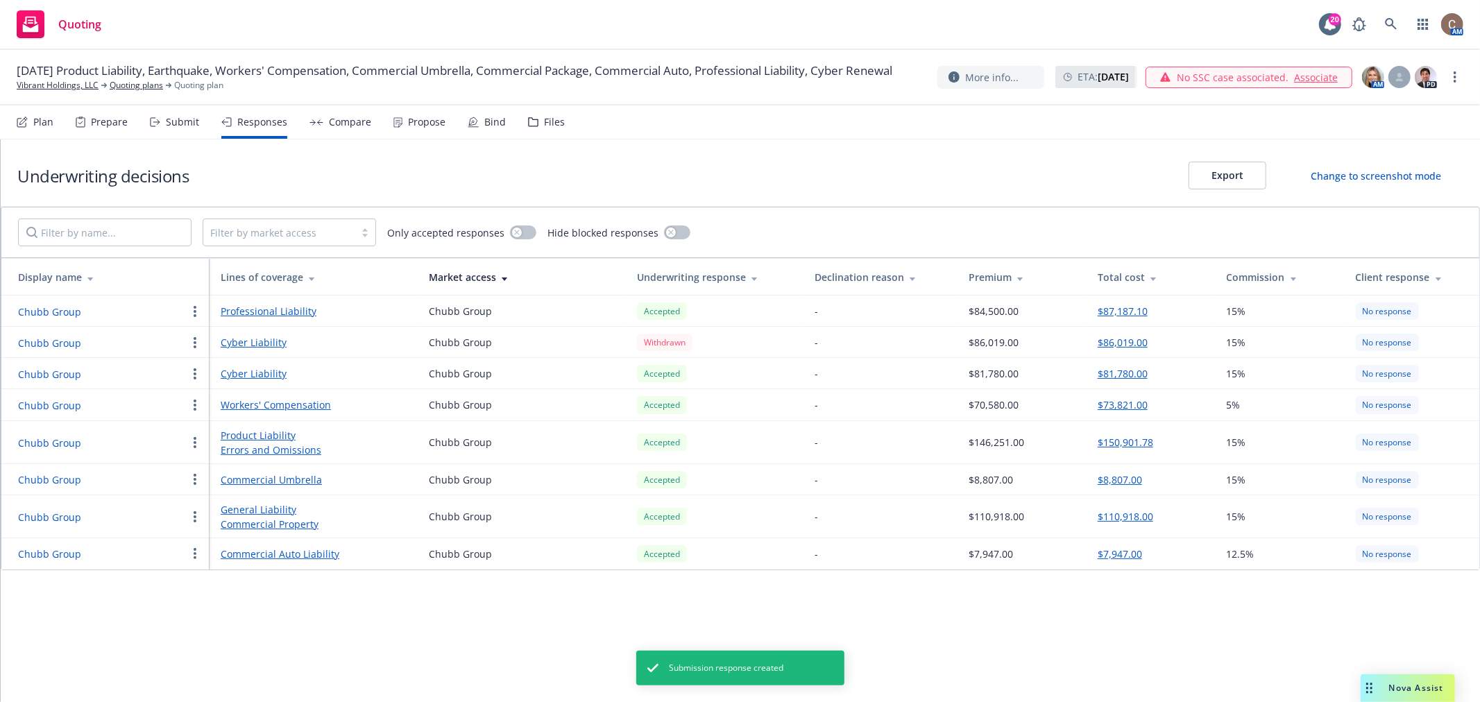
click at [1100, 176] on div "Underwriting decisions Export Change to screenshot mode" at bounding box center [741, 172] width 1480 height 67
